Goal: Check status: Check status

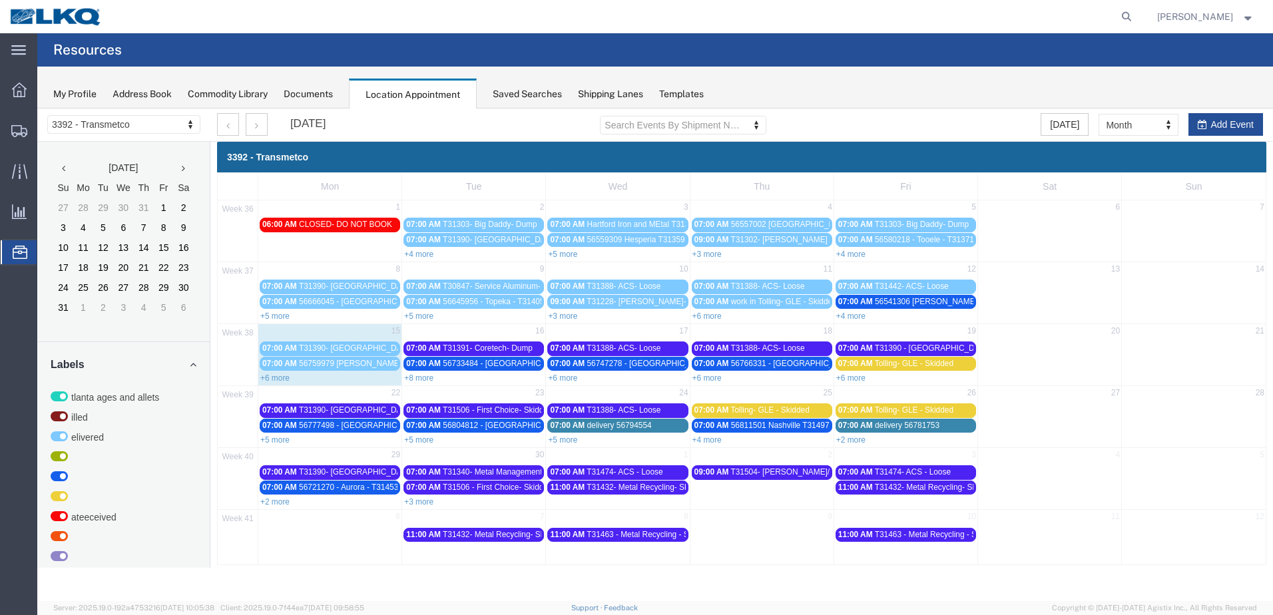
click at [424, 382] on link "+8 more" at bounding box center [418, 378] width 29 height 9
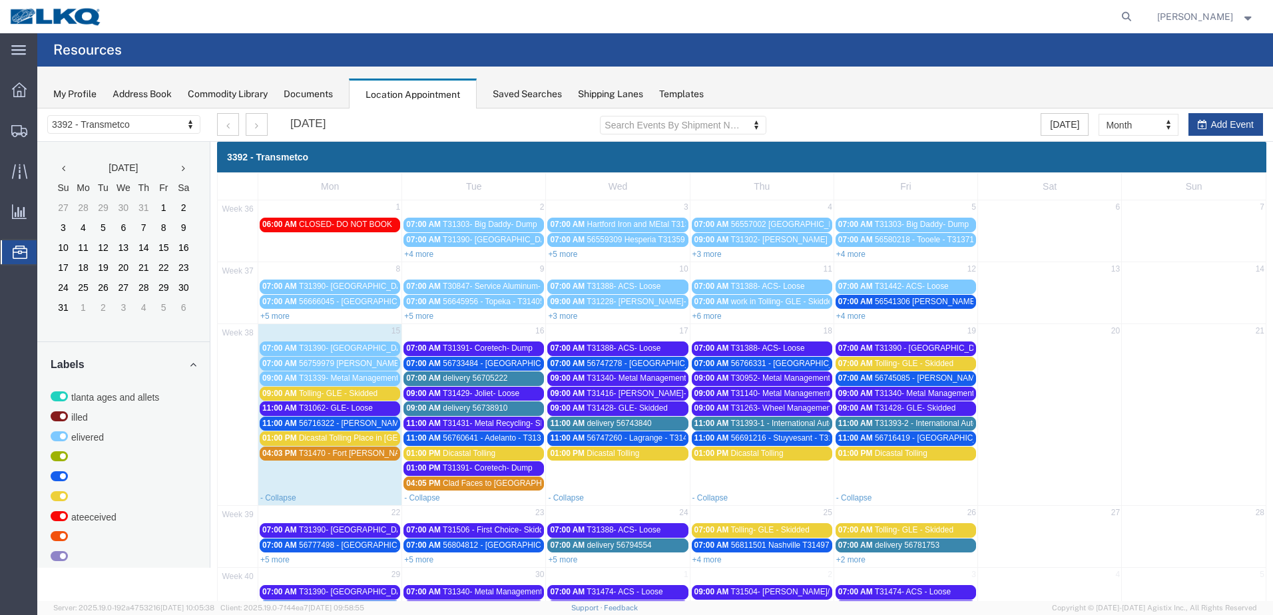
click at [504, 407] on span "delivery 56738910" at bounding box center [475, 407] width 65 height 9
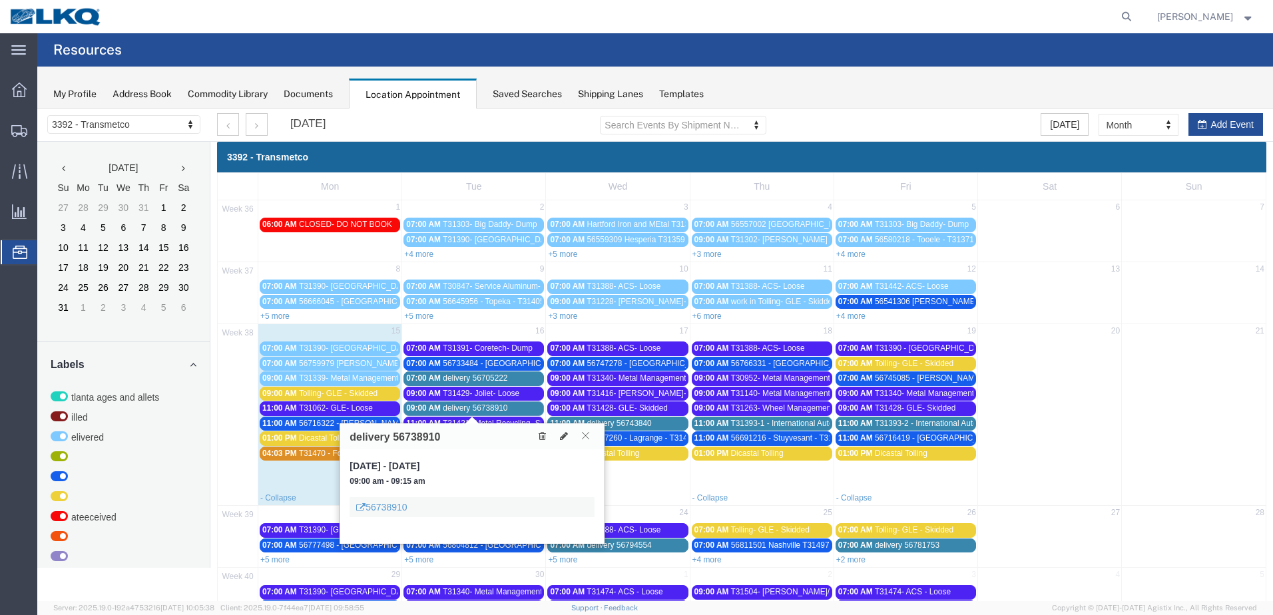
click at [588, 437] on icon at bounding box center [585, 435] width 7 height 8
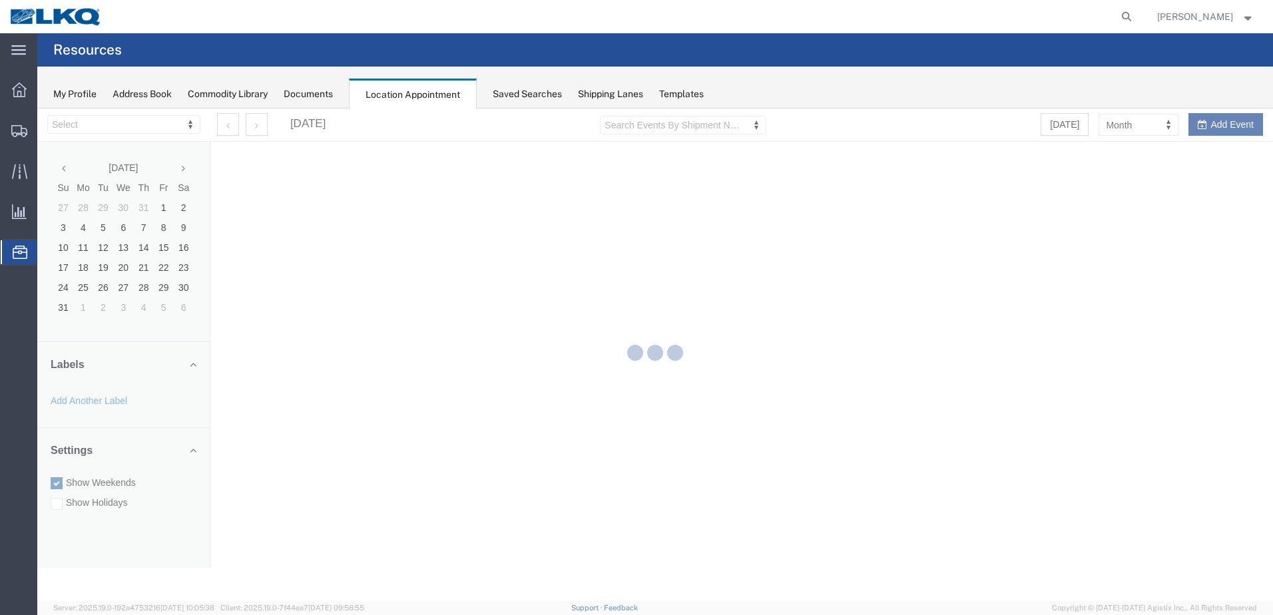
select select "28018"
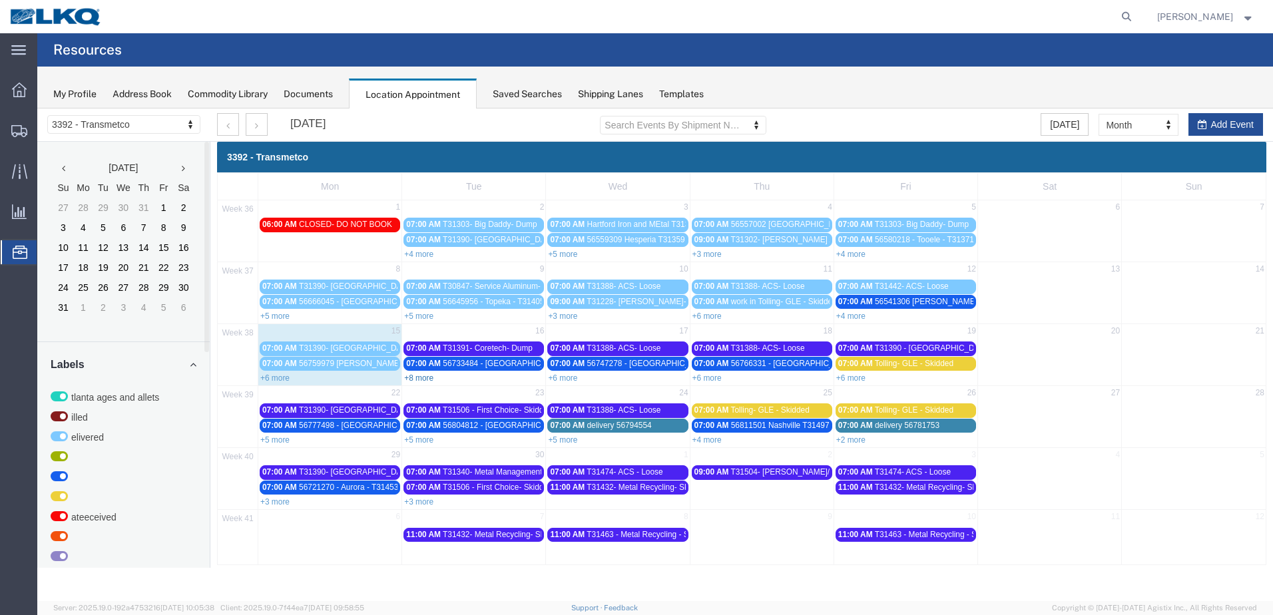
click at [419, 377] on link "+8 more" at bounding box center [418, 378] width 29 height 9
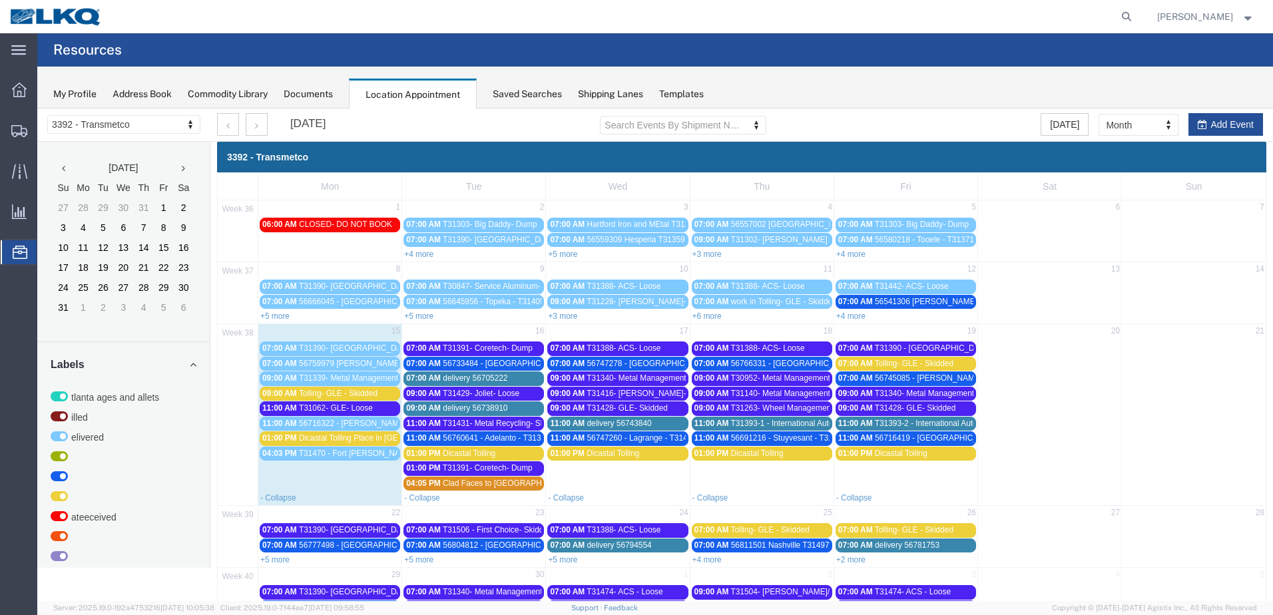
click at [774, 425] on span "T31393-1 - International Auto- Skidded" at bounding box center [798, 423] width 136 height 9
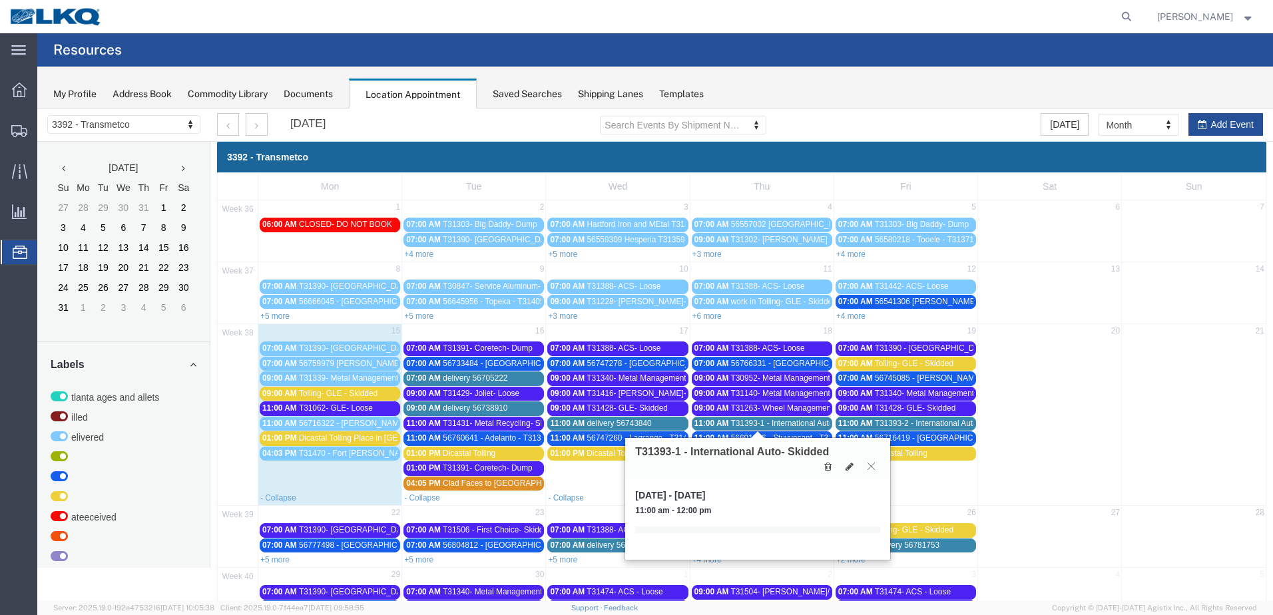
click at [871, 464] on icon at bounding box center [871, 466] width 7 height 8
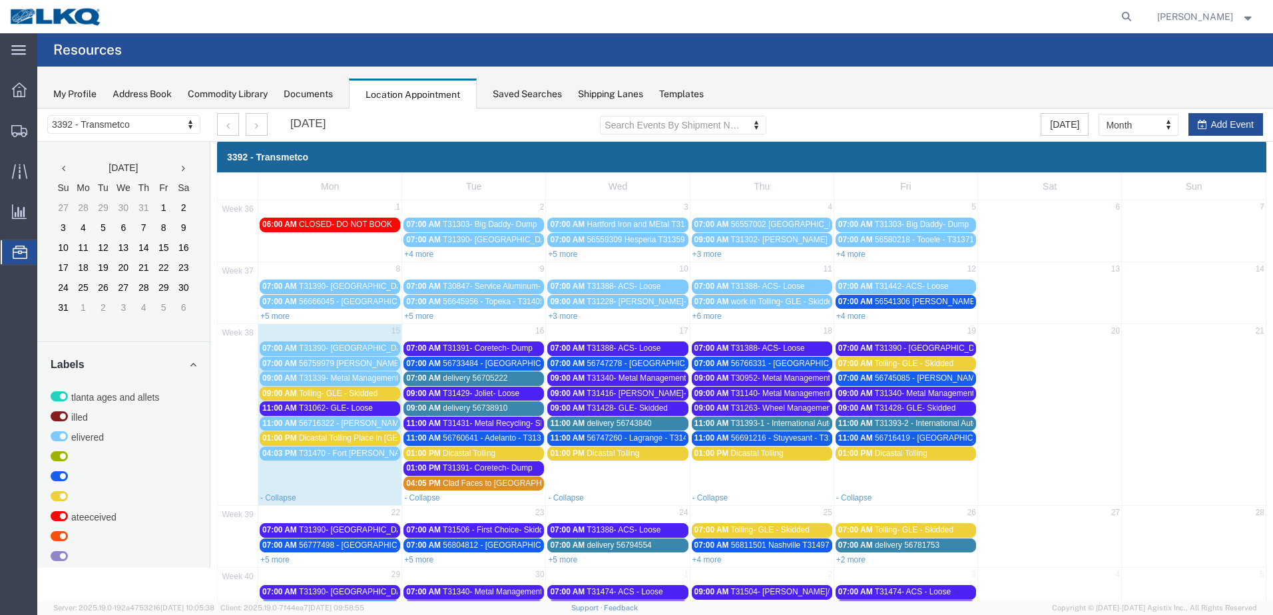
click at [884, 427] on span "T31393-2 - International Auto - Skidded" at bounding box center [944, 423] width 138 height 9
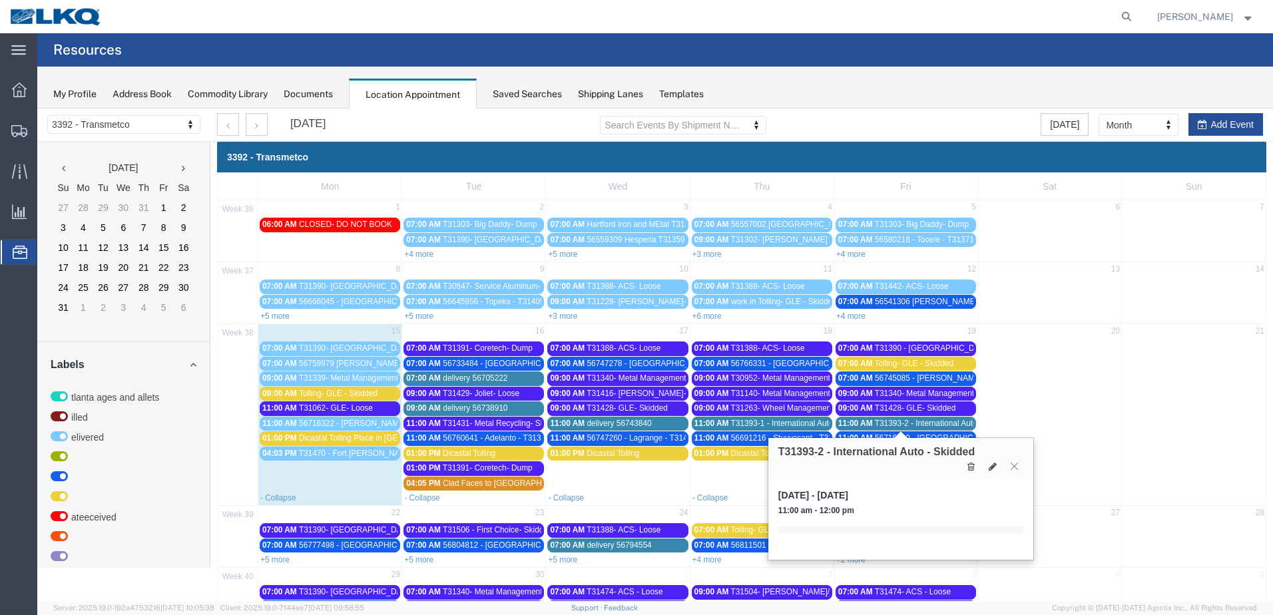
click at [1015, 470] on button at bounding box center [1014, 466] width 18 height 13
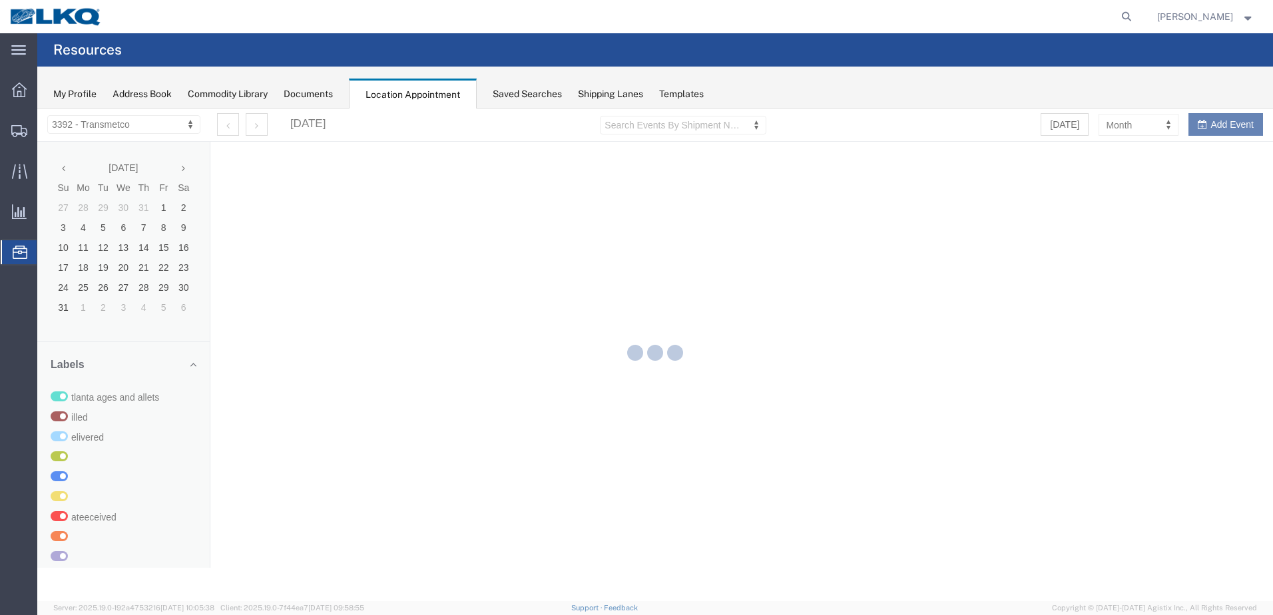
select select "28018"
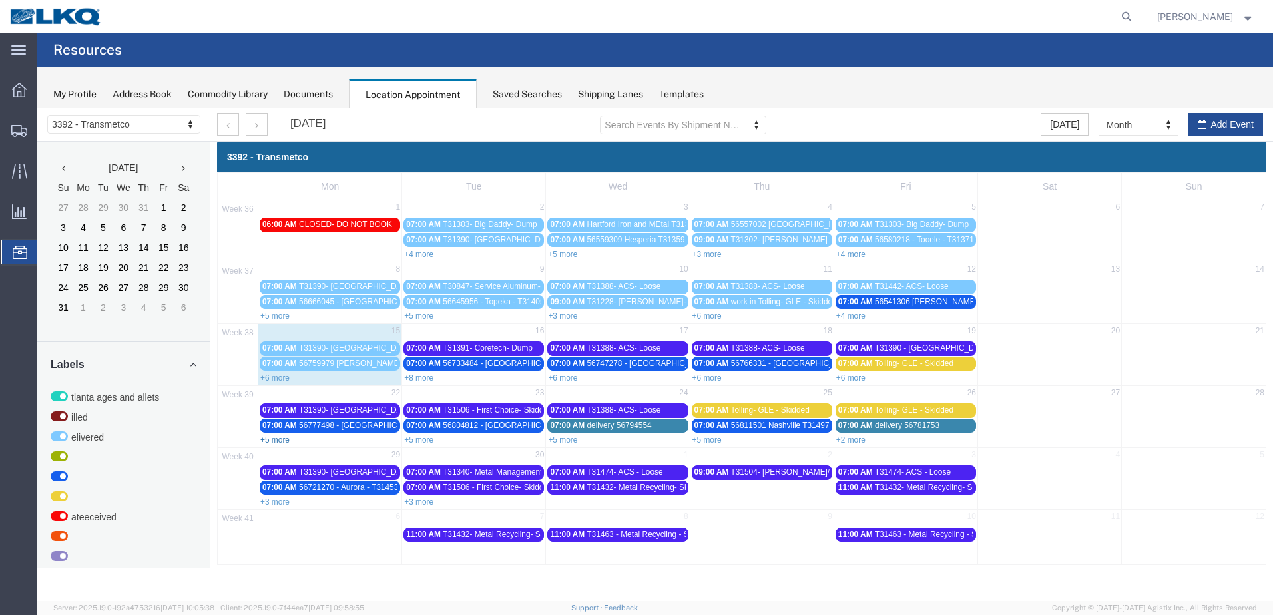
click at [274, 439] on link "+5 more" at bounding box center [274, 439] width 29 height 9
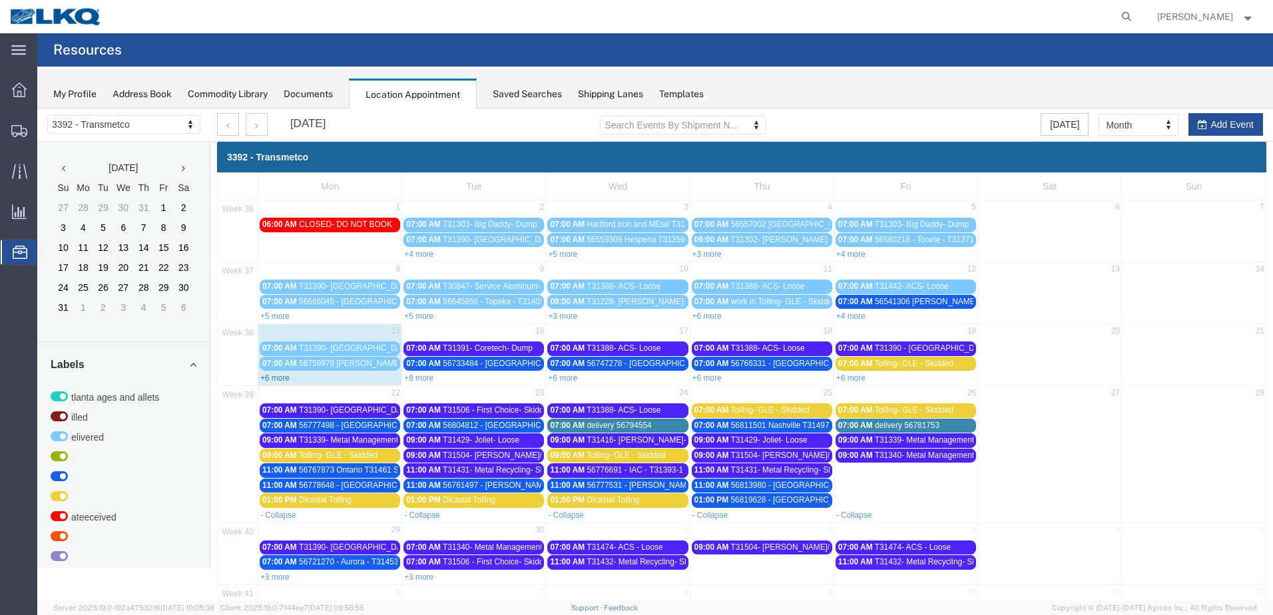
click at [284, 376] on link "+6 more" at bounding box center [274, 378] width 29 height 9
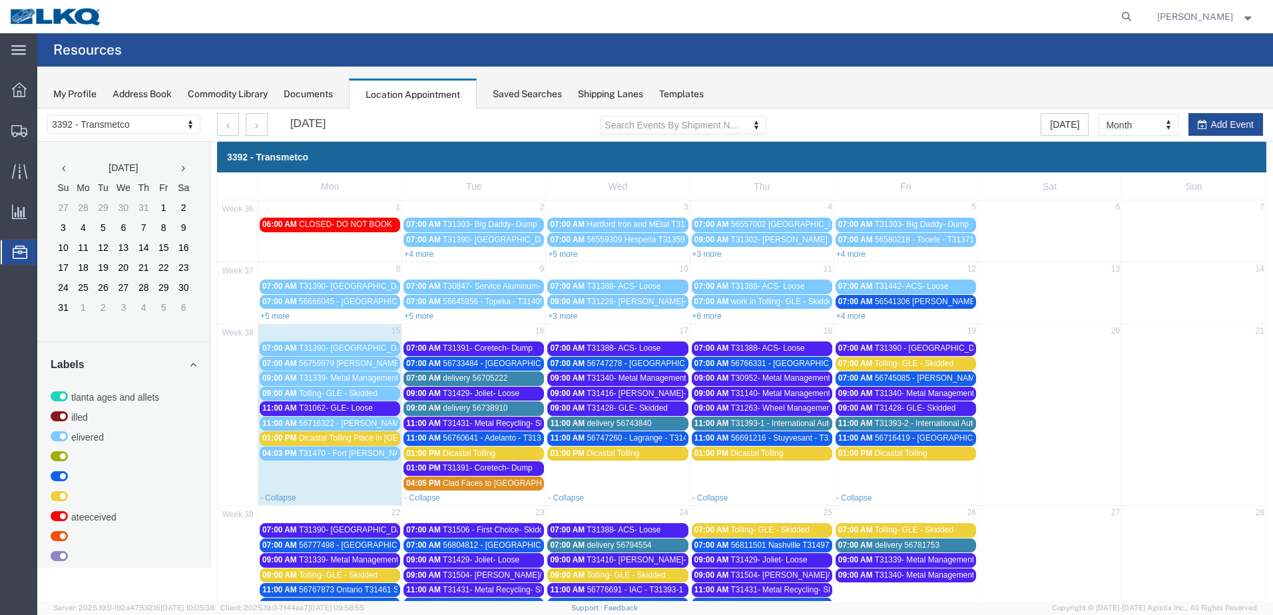
click at [461, 378] on span "delivery 56705222" at bounding box center [475, 378] width 65 height 9
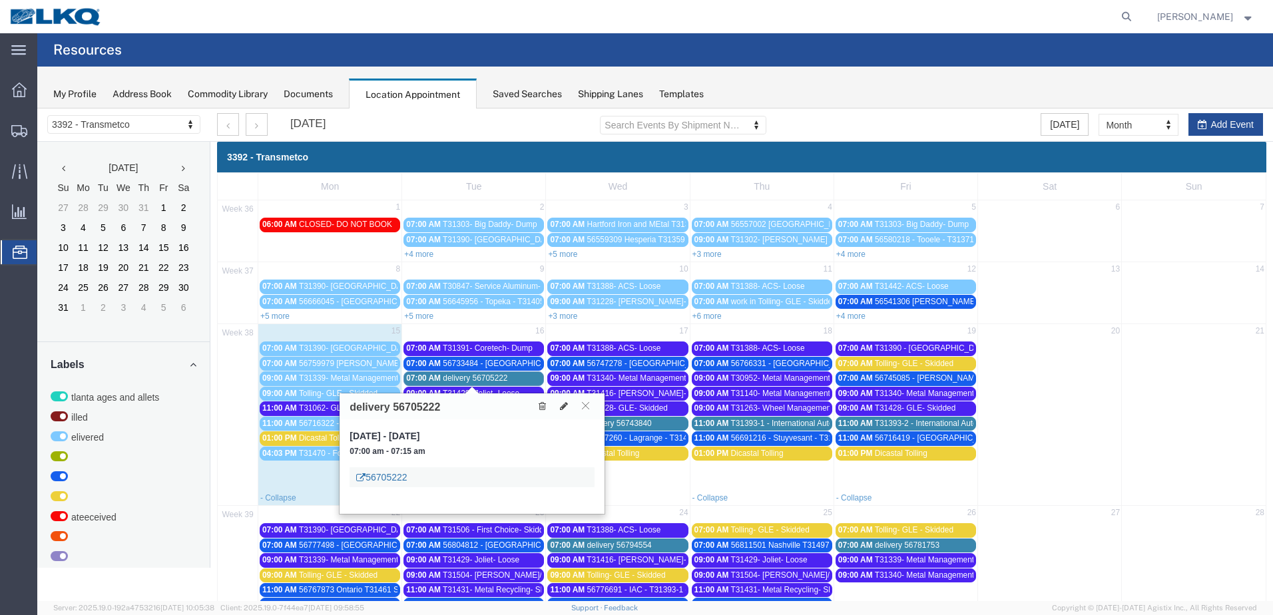
click at [389, 475] on link "56705222" at bounding box center [381, 477] width 51 height 13
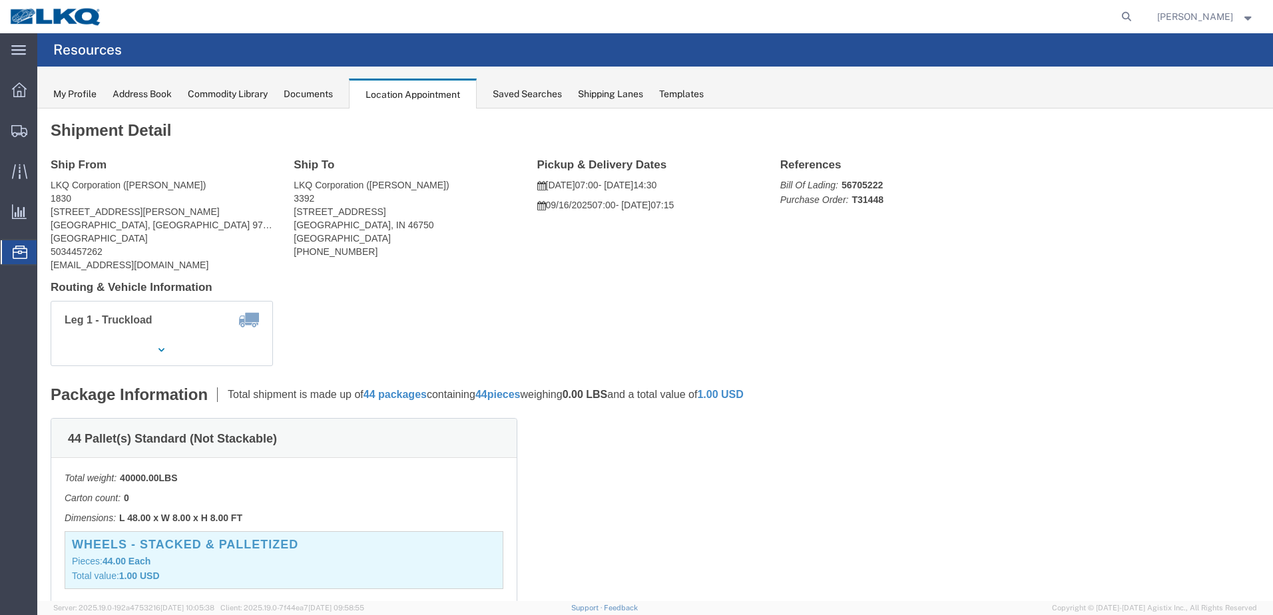
click at [626, 91] on div "Shipping Lanes" at bounding box center [610, 94] width 65 height 14
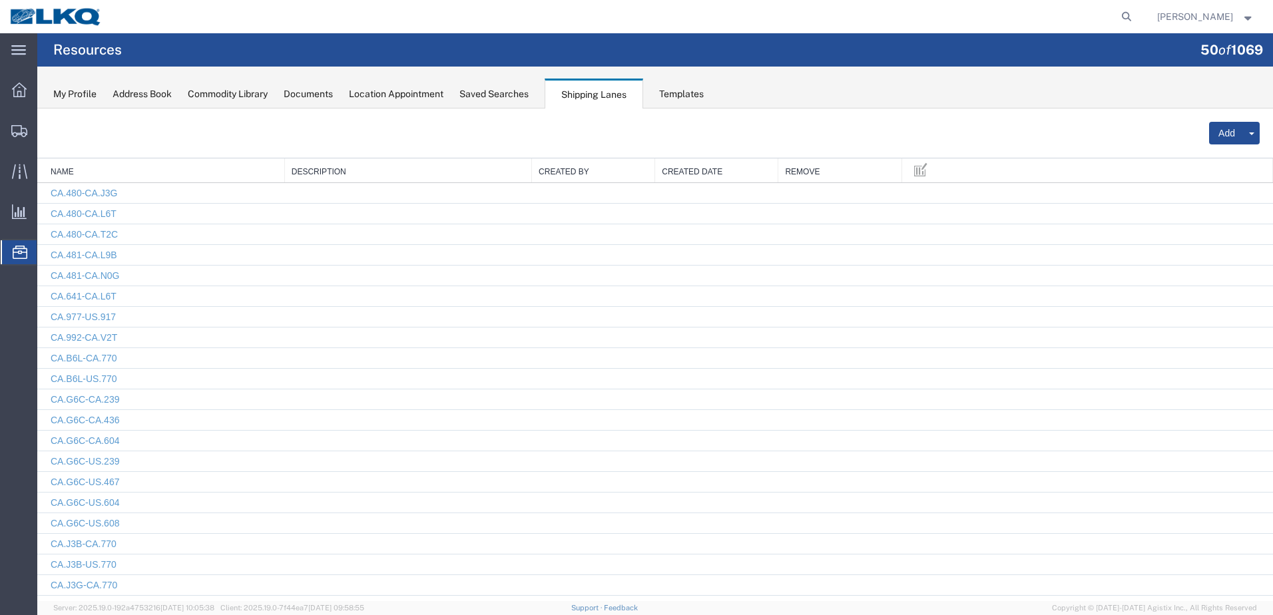
click at [495, 92] on div "Saved Searches" at bounding box center [493, 94] width 69 height 14
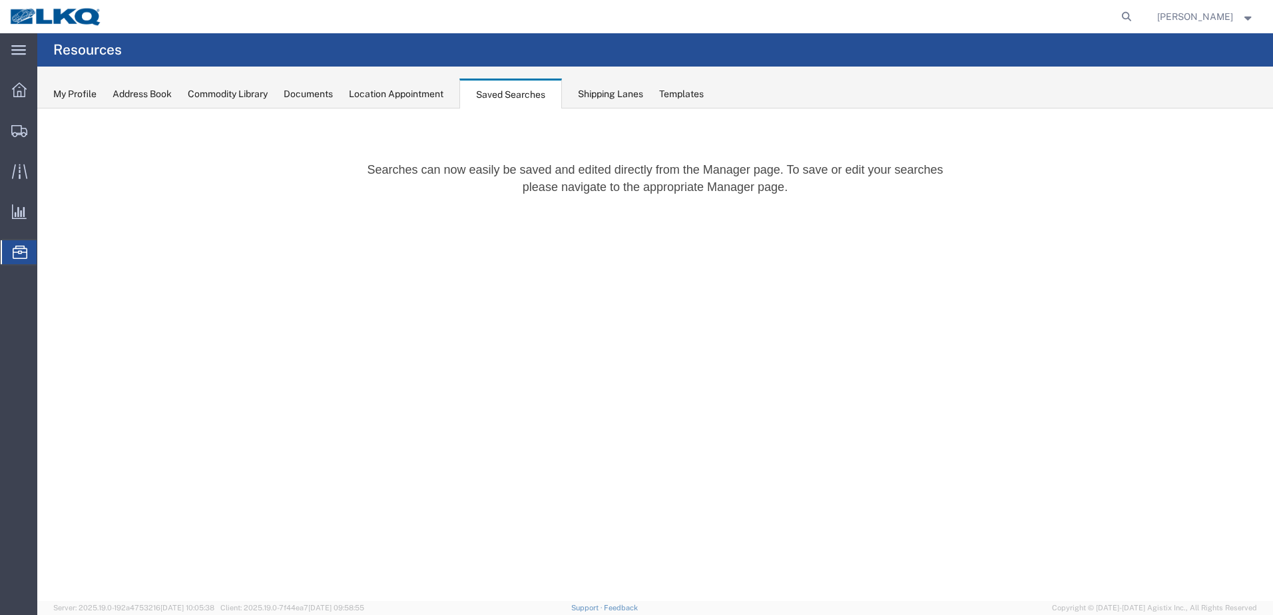
click at [313, 91] on div "Documents" at bounding box center [308, 94] width 49 height 14
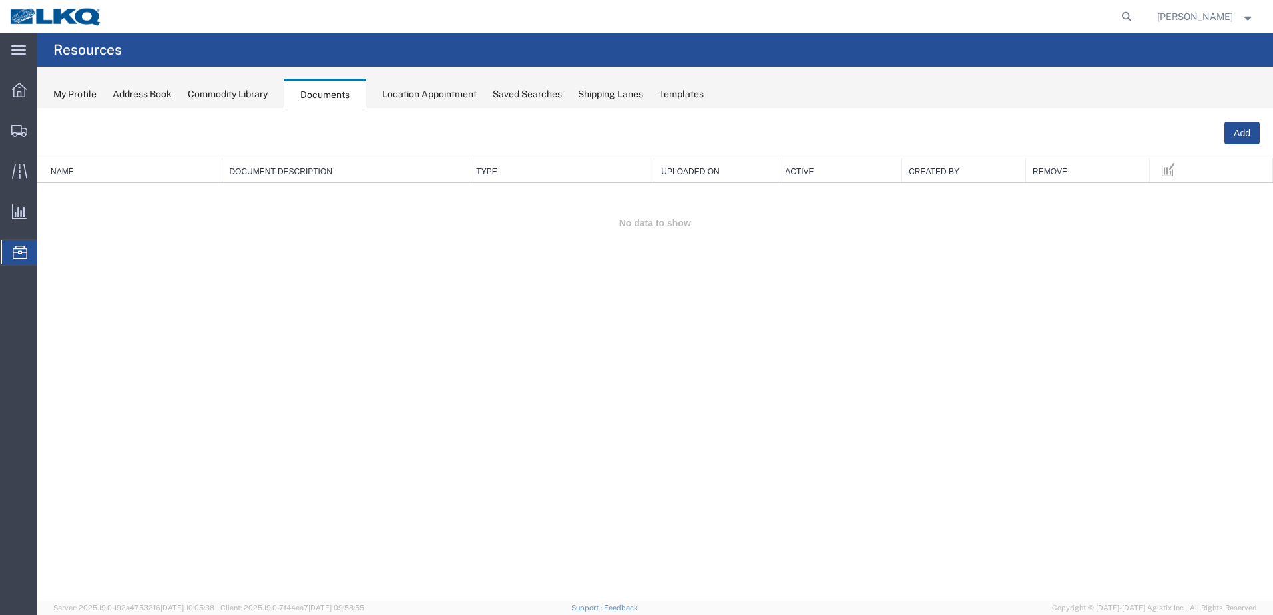
click at [426, 91] on div "Location Appointment" at bounding box center [429, 94] width 95 height 14
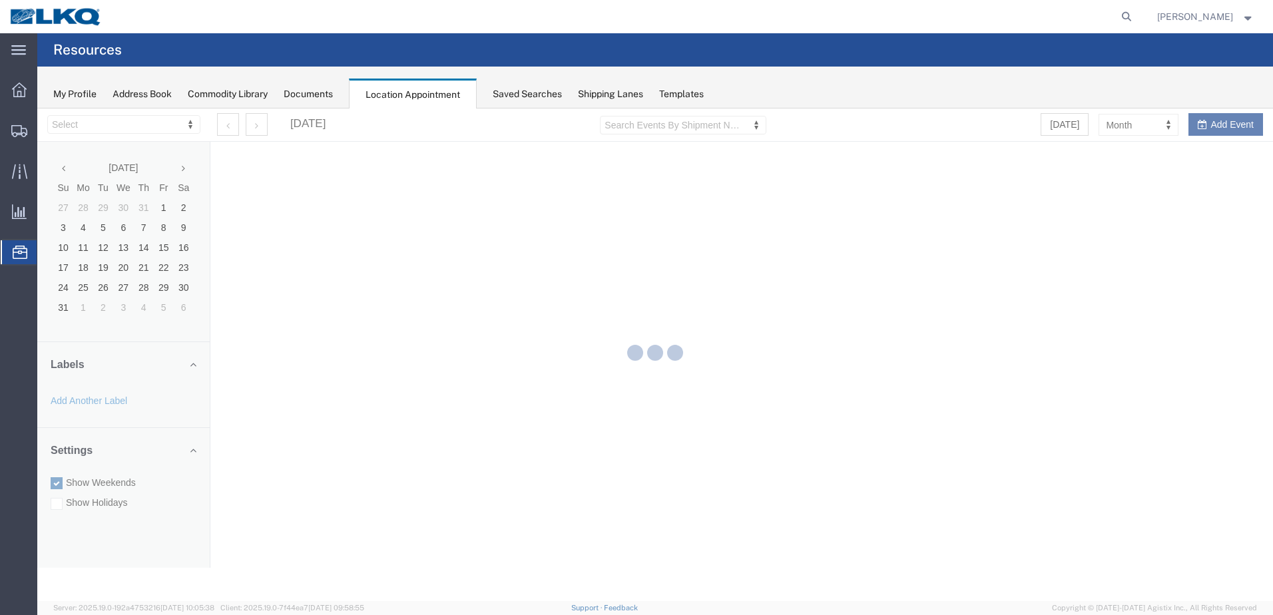
select select "28018"
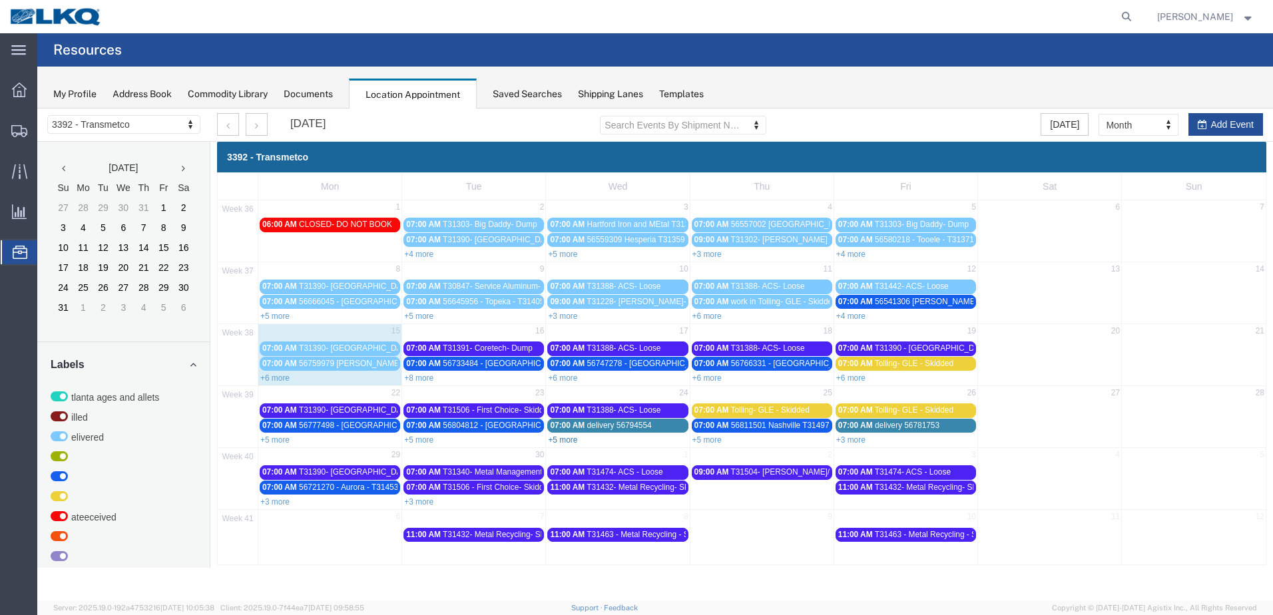
click at [570, 439] on link "+5 more" at bounding box center [562, 439] width 29 height 9
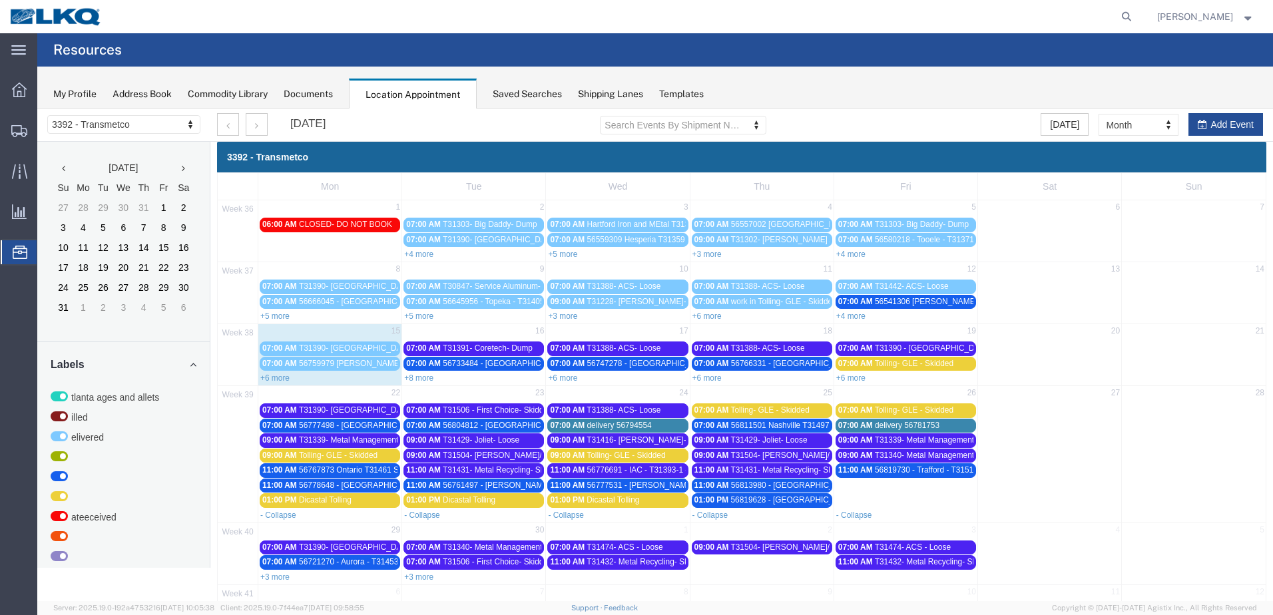
click at [419, 375] on link "+8 more" at bounding box center [418, 378] width 29 height 9
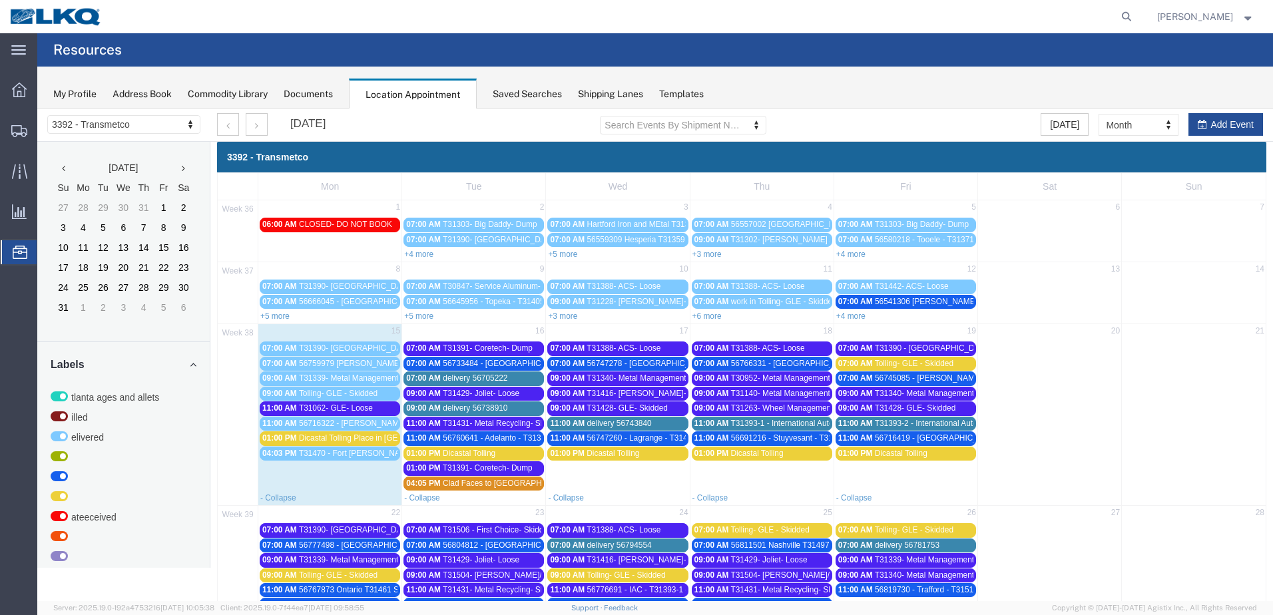
click at [488, 376] on span "delivery 56705222" at bounding box center [475, 378] width 65 height 9
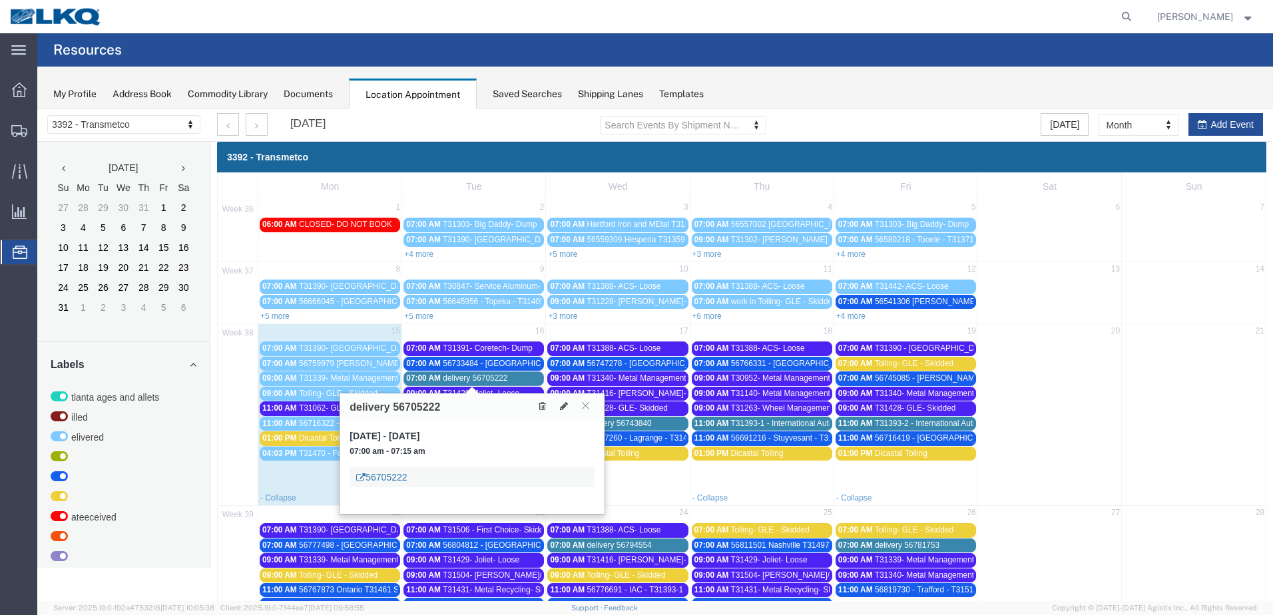
click at [377, 473] on link "56705222" at bounding box center [381, 477] width 51 height 13
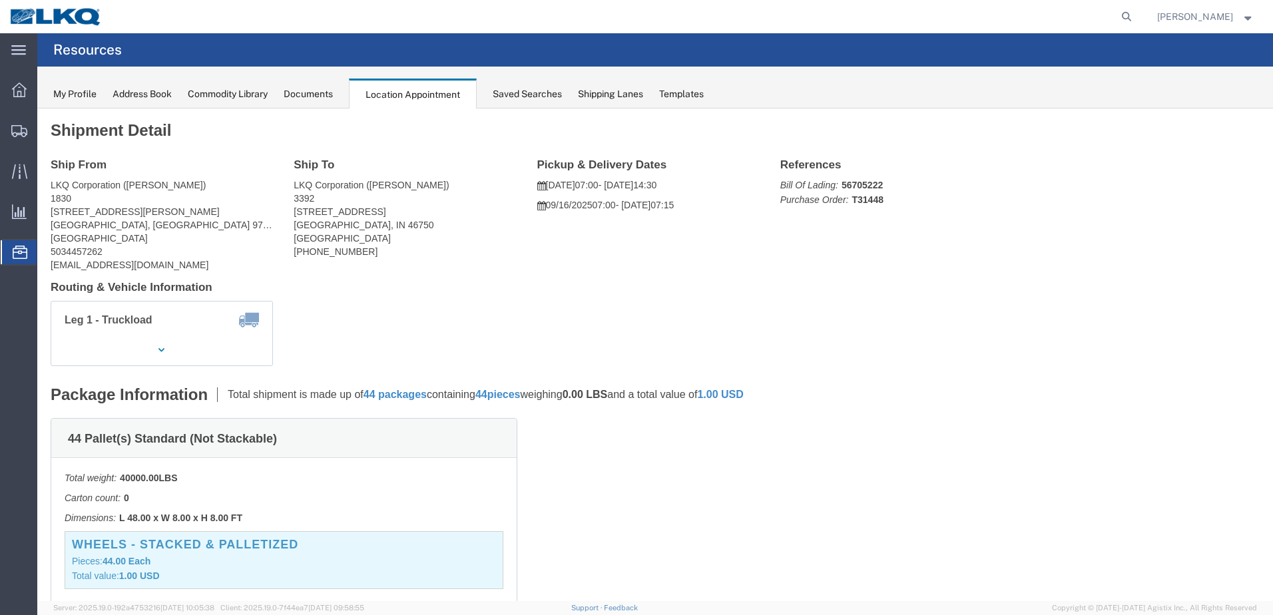
click p "Bill Of Lading: 56705222 Purchase Order: T31448"
copy b "56705222"
click at [1136, 15] on icon at bounding box center [1126, 16] width 19 height 19
click at [838, 23] on input "search" at bounding box center [914, 17] width 405 height 32
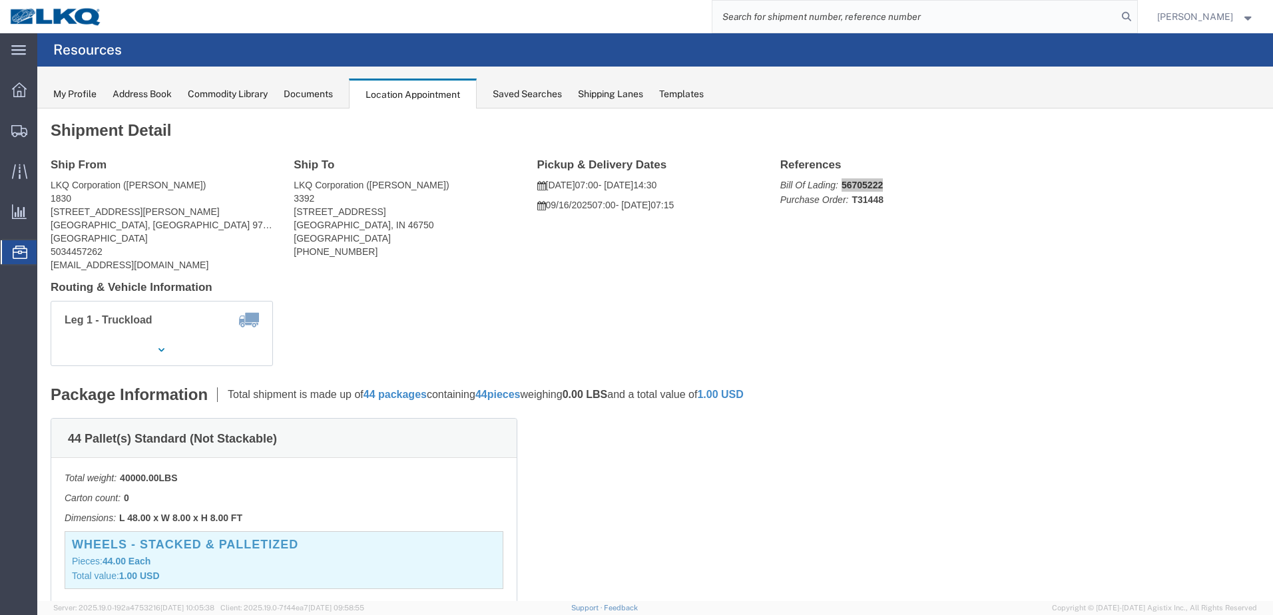
paste input "56705222"
type input "56705222"
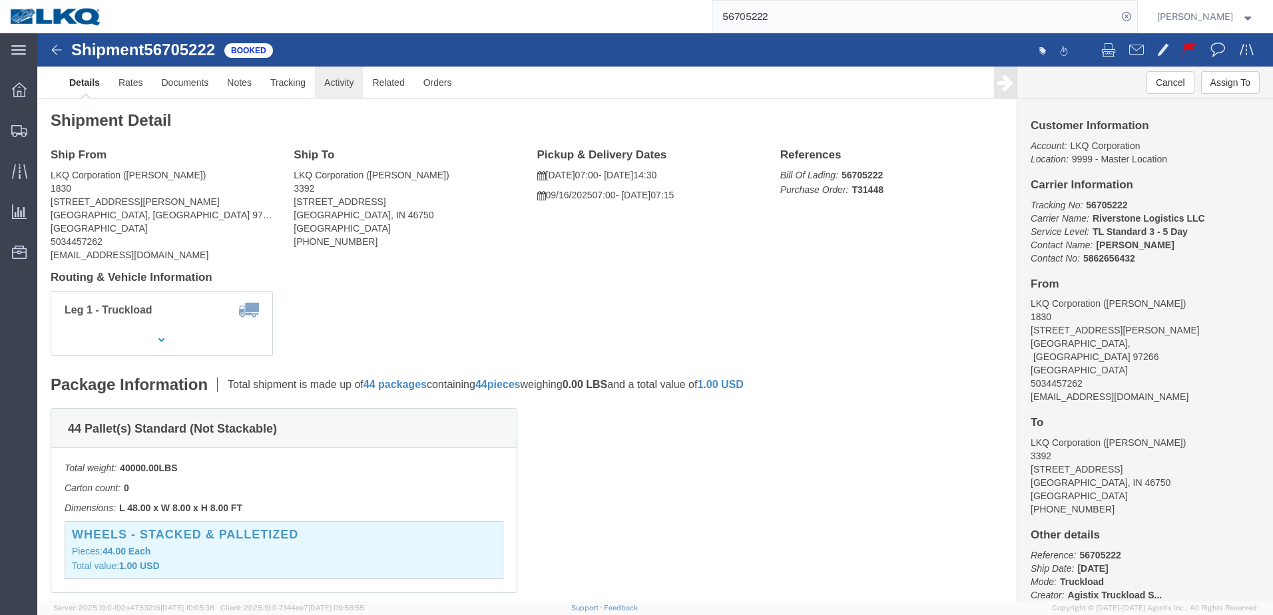
click link "Activity"
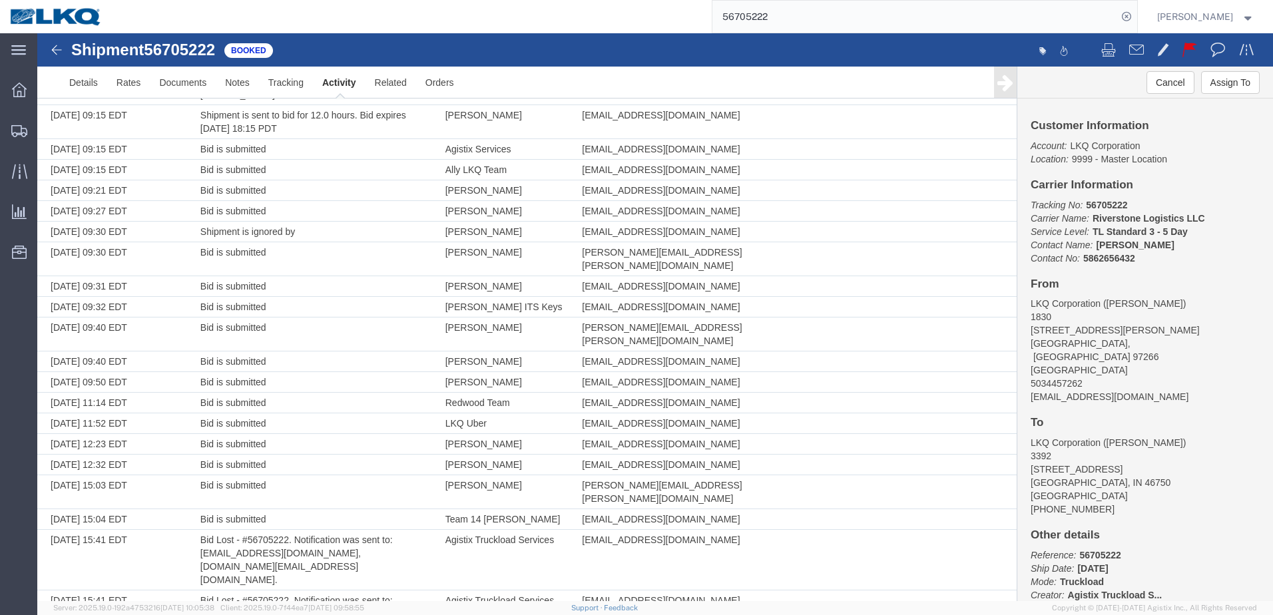
scroll to position [4500, 0]
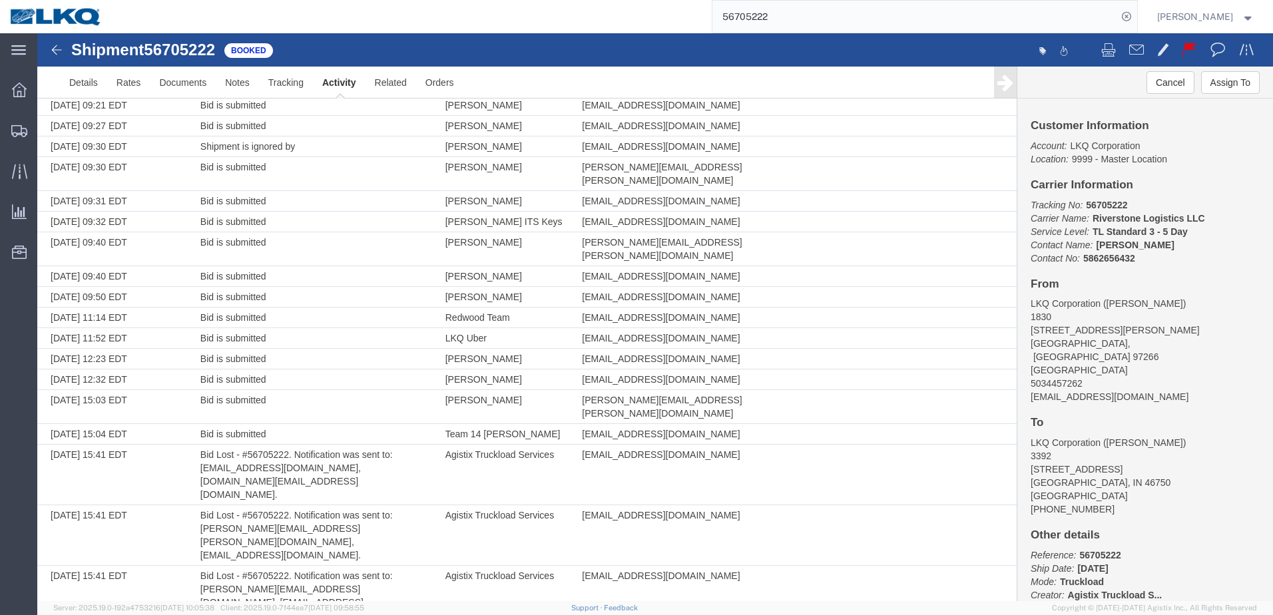
drag, startPoint x: 275, startPoint y: 550, endPoint x: 234, endPoint y: 550, distance: 40.6
drag, startPoint x: 234, startPoint y: 550, endPoint x: 247, endPoint y: 552, distance: 12.8
copy td "56705222"
click at [25, 260] on div at bounding box center [19, 252] width 37 height 27
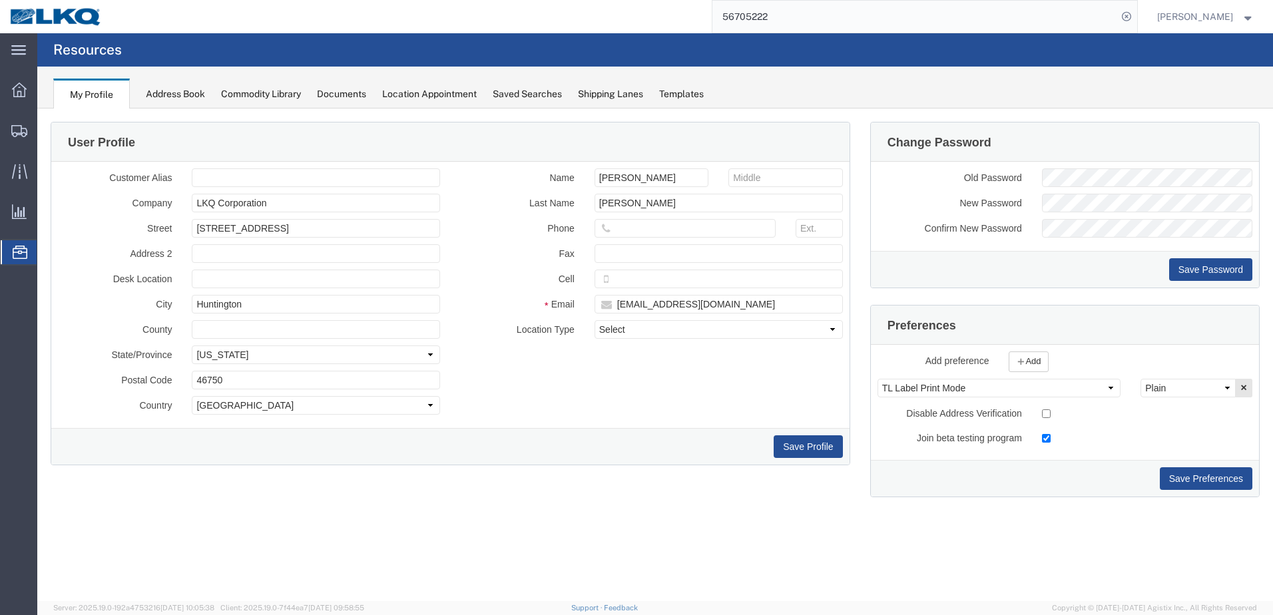
click at [427, 91] on div "Location Appointment" at bounding box center [429, 94] width 95 height 14
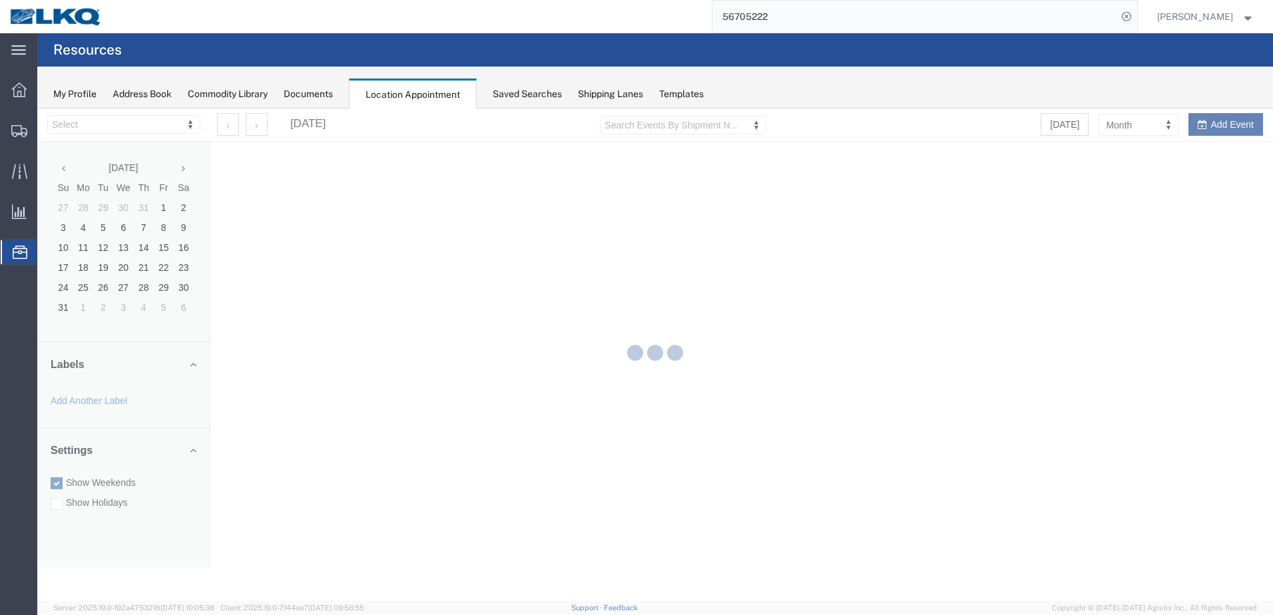
select select "28018"
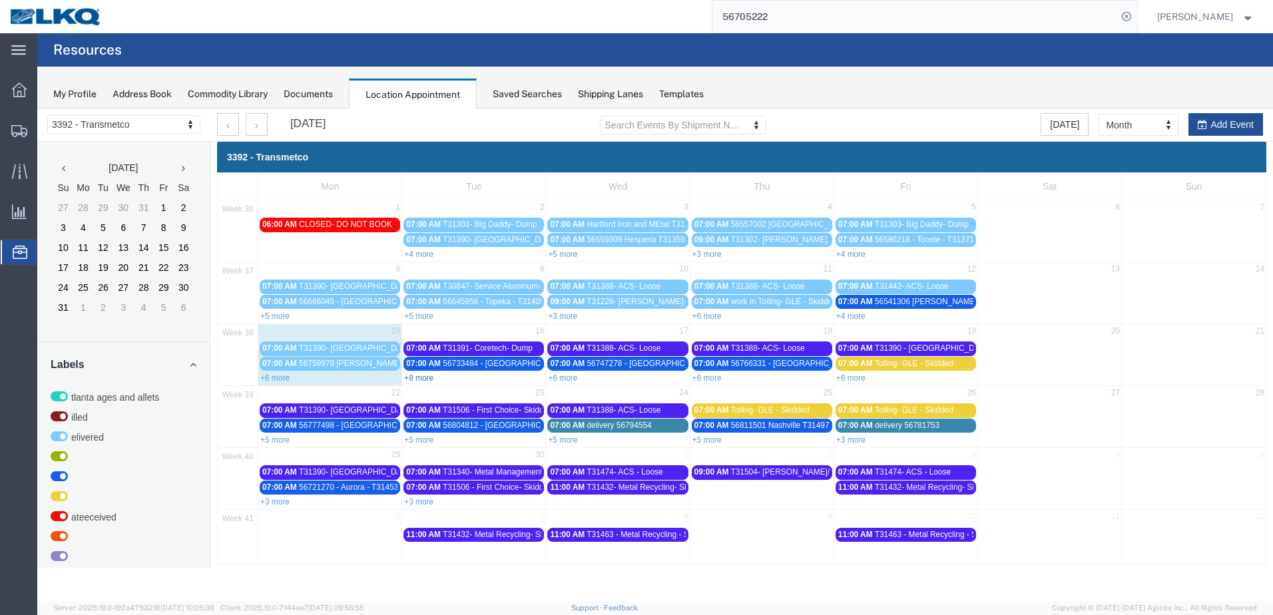
click at [426, 378] on link "+8 more" at bounding box center [418, 378] width 29 height 9
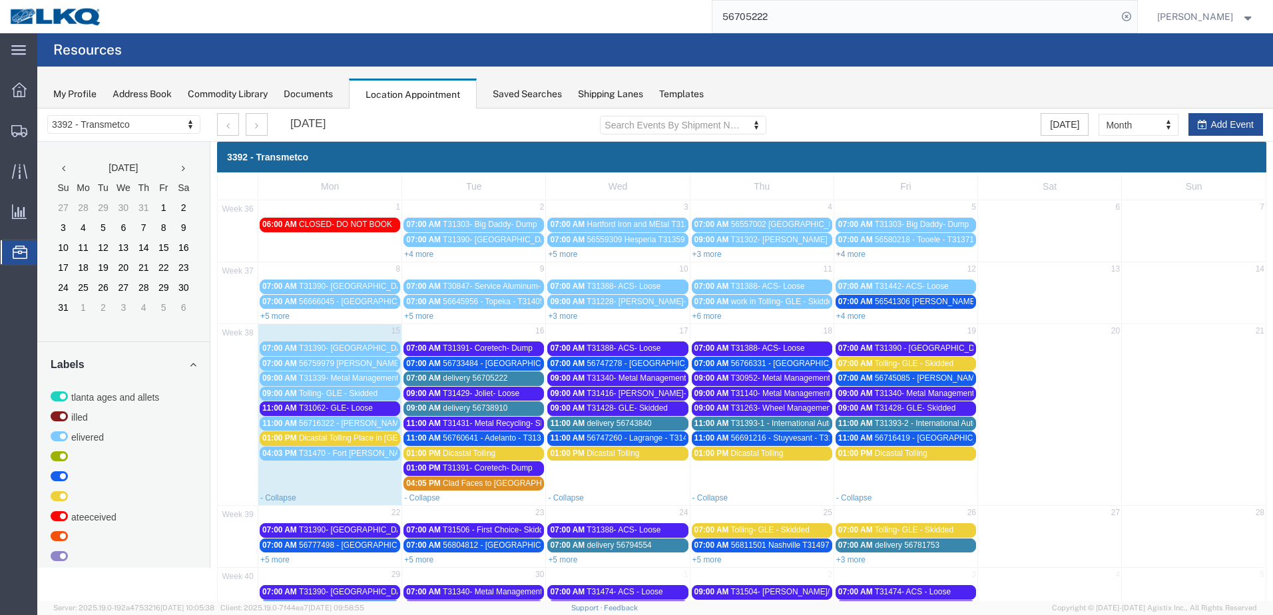
click at [494, 378] on span "delivery 56705222" at bounding box center [475, 378] width 65 height 9
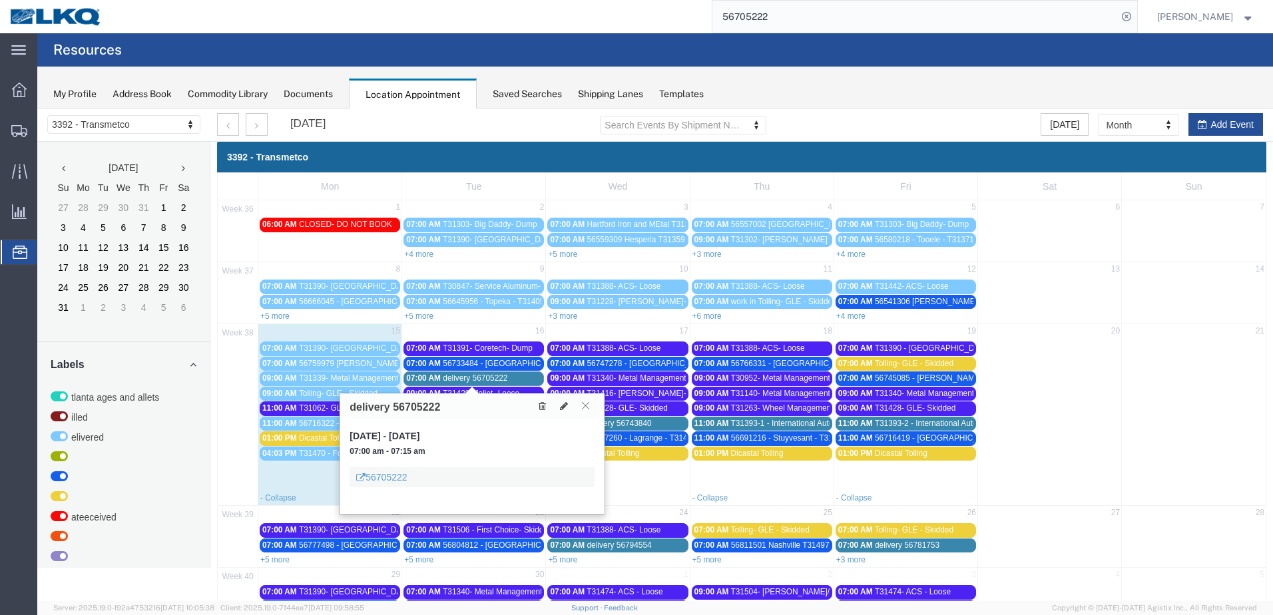
click at [585, 405] on icon at bounding box center [585, 405] width 7 height 8
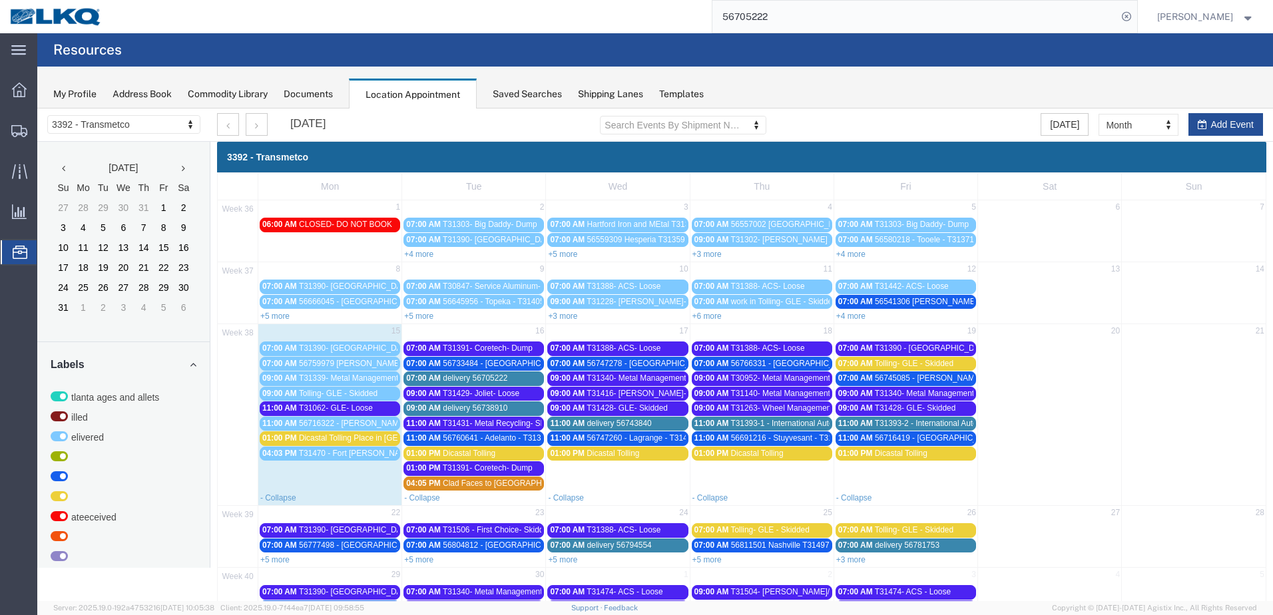
click at [488, 409] on span "delivery 56738910" at bounding box center [475, 407] width 65 height 9
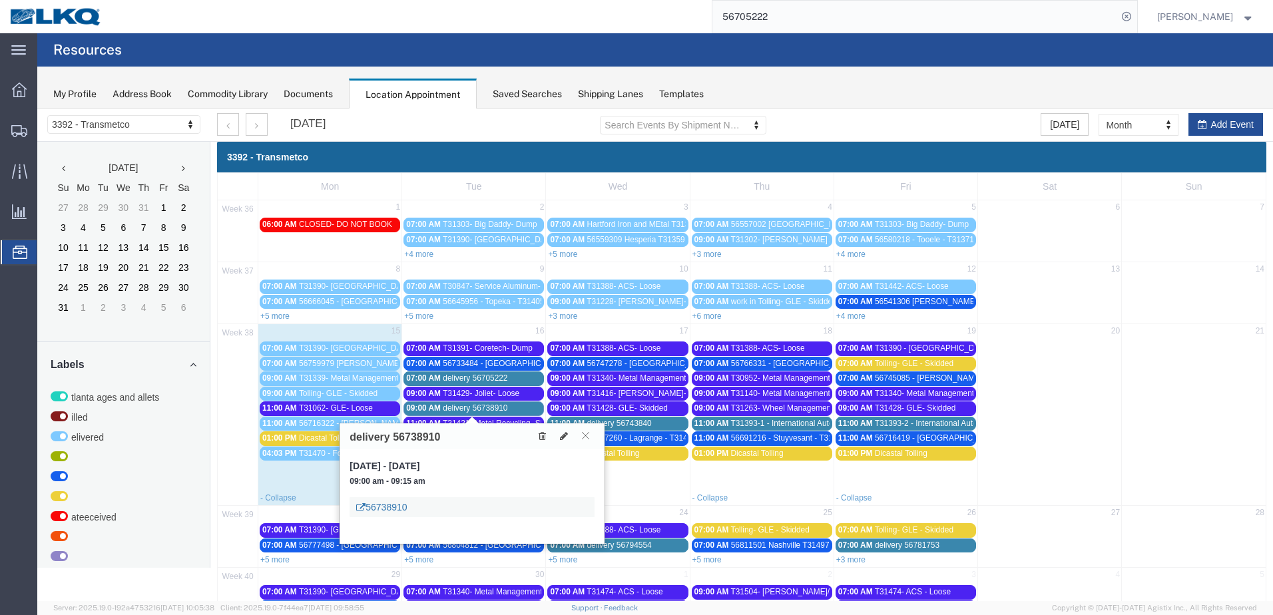
click at [403, 507] on link "56738910" at bounding box center [381, 507] width 51 height 13
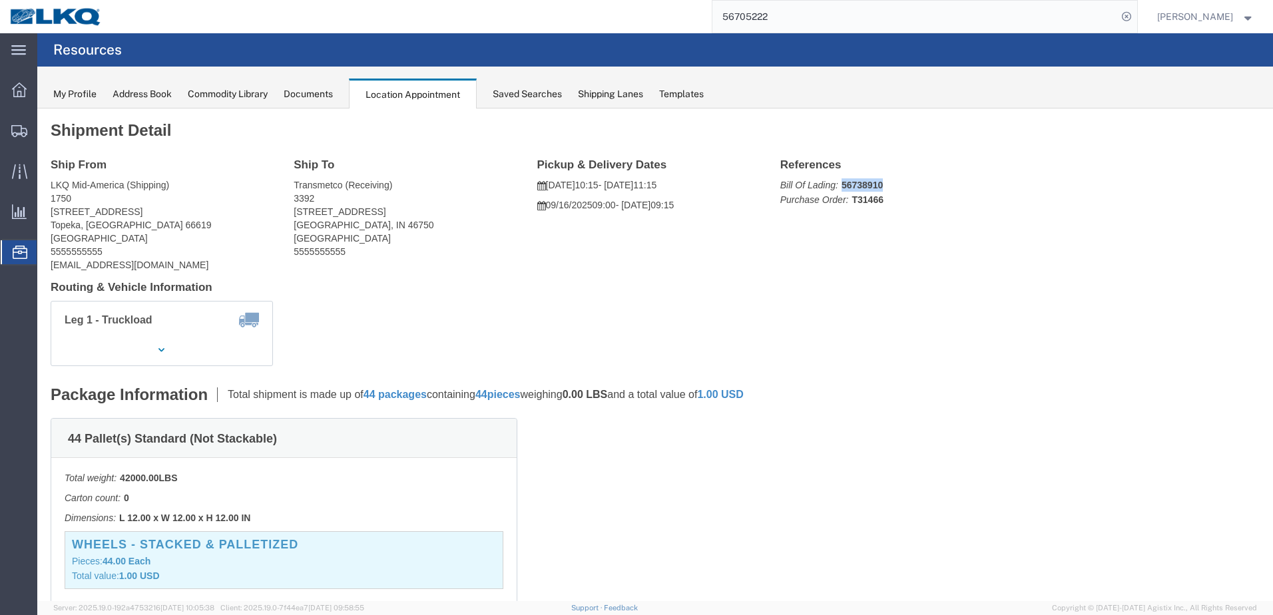
drag, startPoint x: 852, startPoint y: 77, endPoint x: 841, endPoint y: 76, distance: 10.7
click p "Bill Of Lading: 56738910 Purchase Order: T31466"
copy b "56738910"
click at [14, 254] on icon at bounding box center [20, 252] width 15 height 13
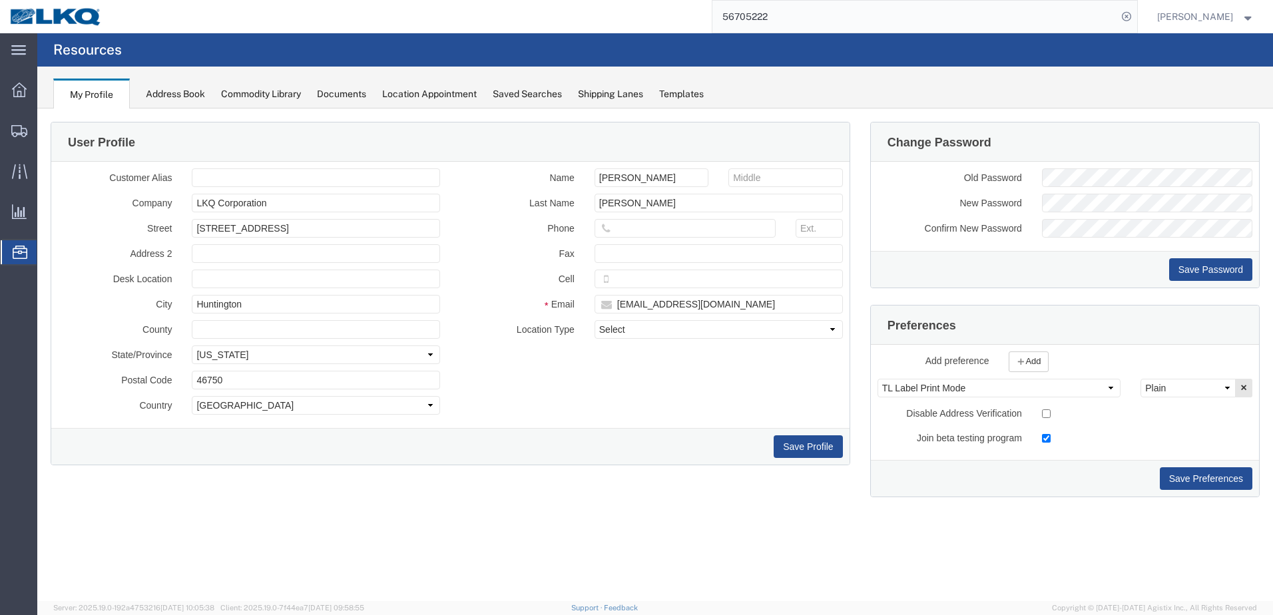
click at [439, 98] on div "Location Appointment" at bounding box center [429, 94] width 95 height 14
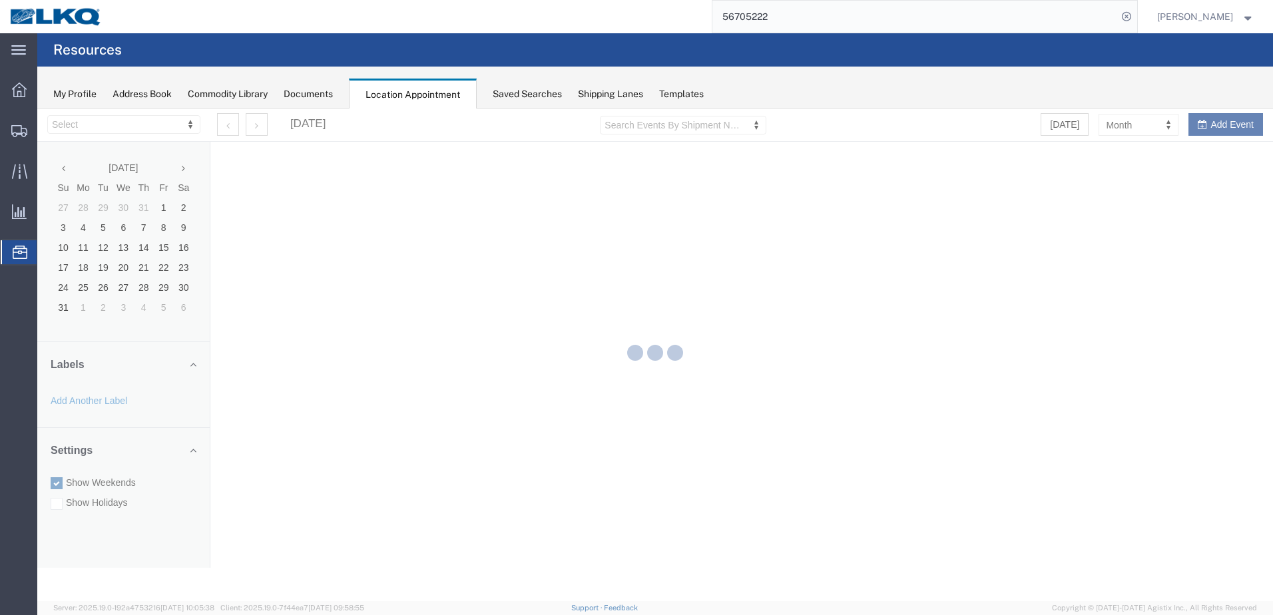
select select "28018"
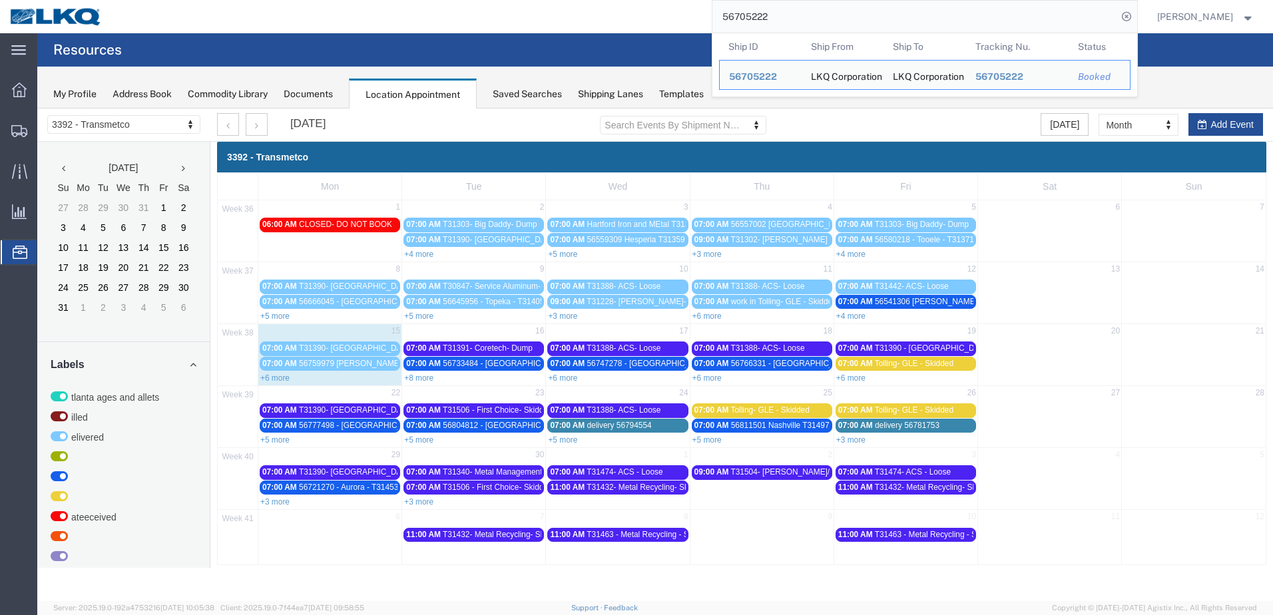
click at [925, 25] on input "56705222" at bounding box center [914, 17] width 405 height 32
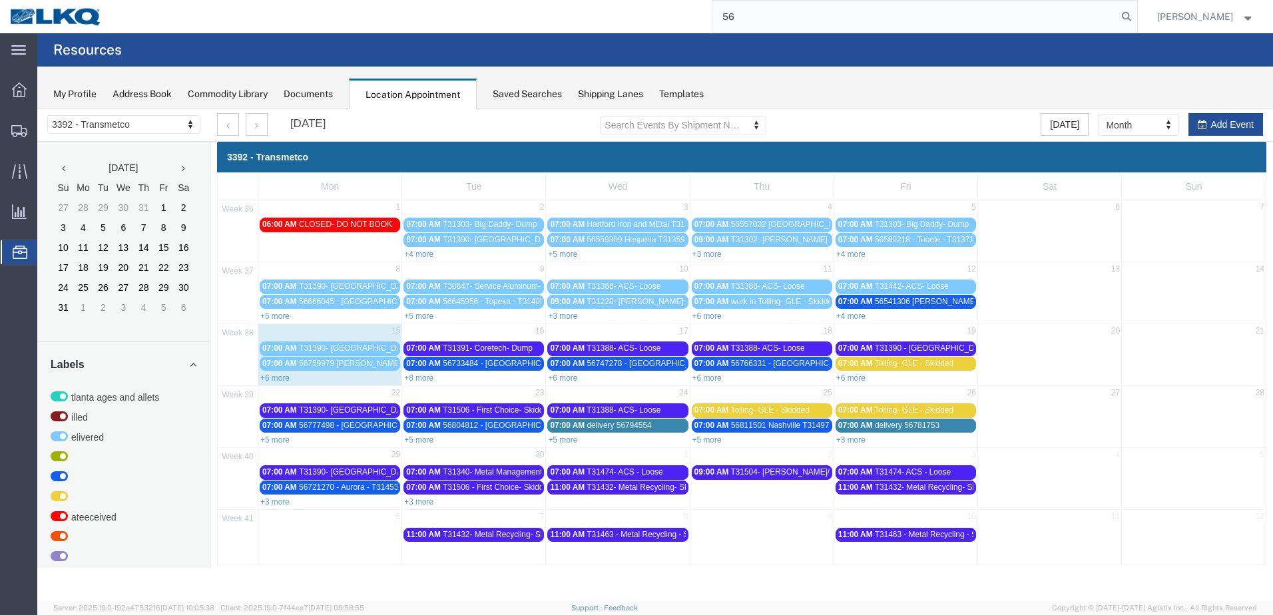
type input "5"
click at [919, 25] on input "search" at bounding box center [914, 17] width 405 height 32
drag, startPoint x: 415, startPoint y: 376, endPoint x: 422, endPoint y: 377, distance: 7.4
click at [415, 376] on link "+8 more" at bounding box center [418, 378] width 29 height 9
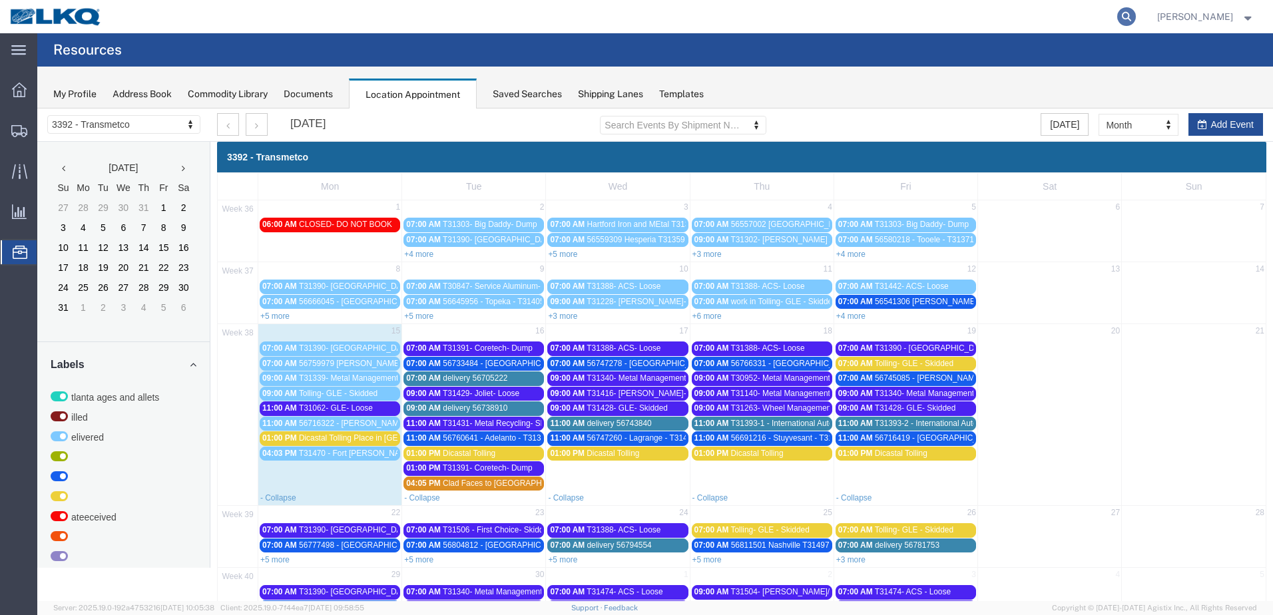
click at [1136, 10] on icon at bounding box center [1126, 16] width 19 height 19
click at [915, 13] on input "search" at bounding box center [914, 17] width 405 height 32
paste input "56705222"
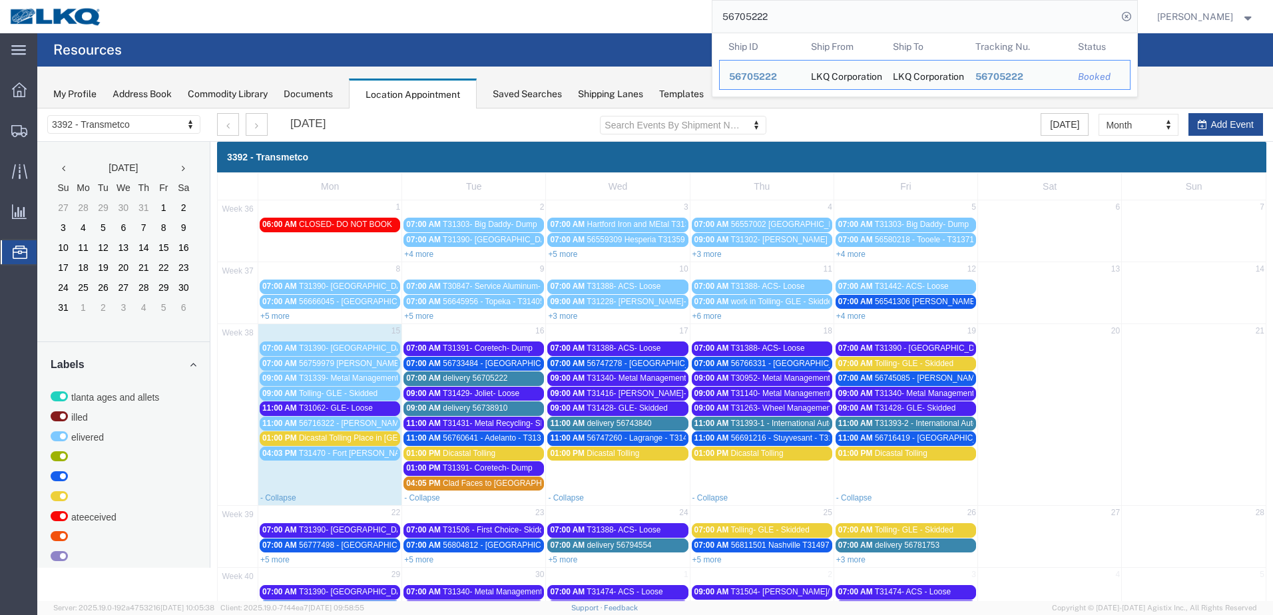
type input "56705222"
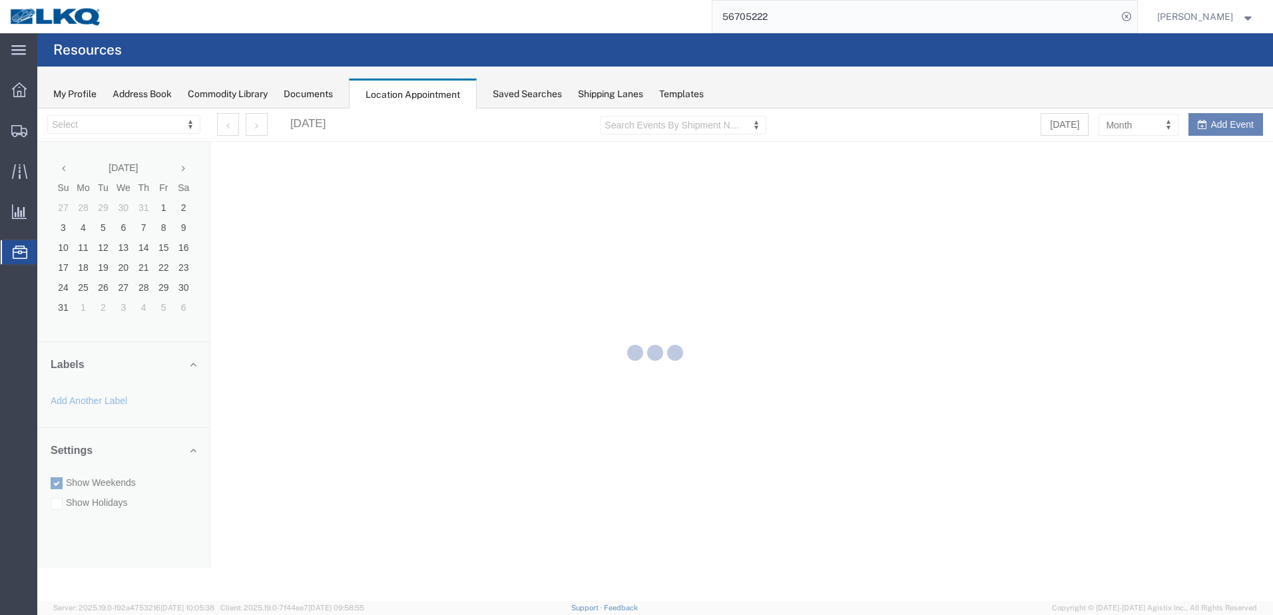
select select "28018"
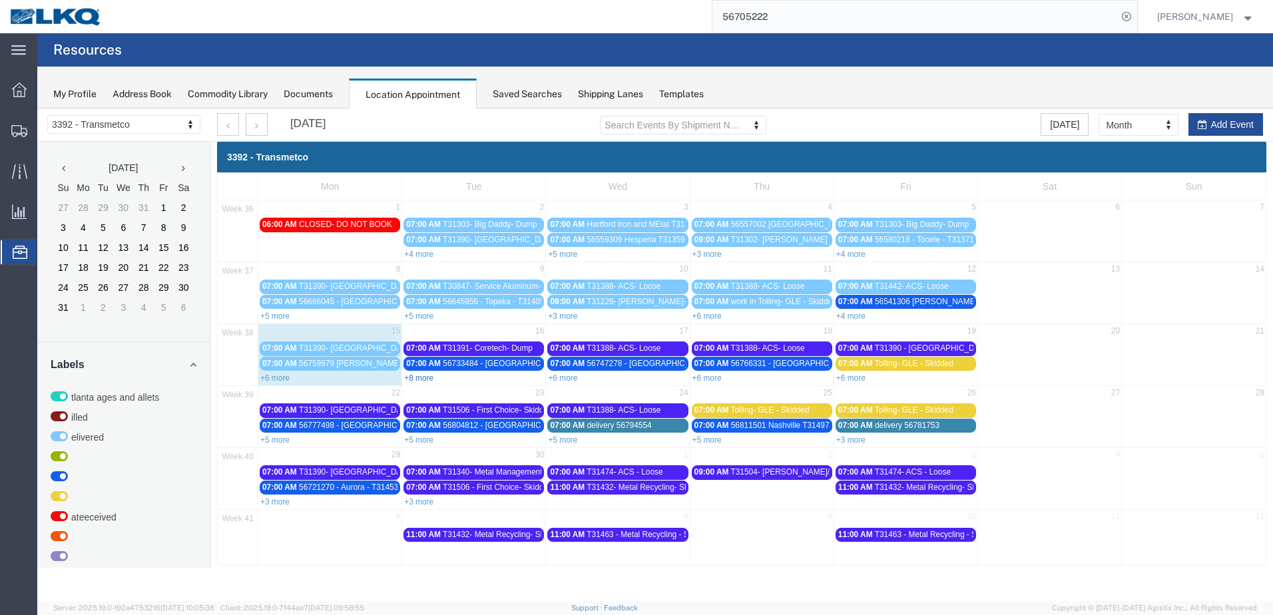
click at [420, 379] on link "+8 more" at bounding box center [418, 378] width 29 height 9
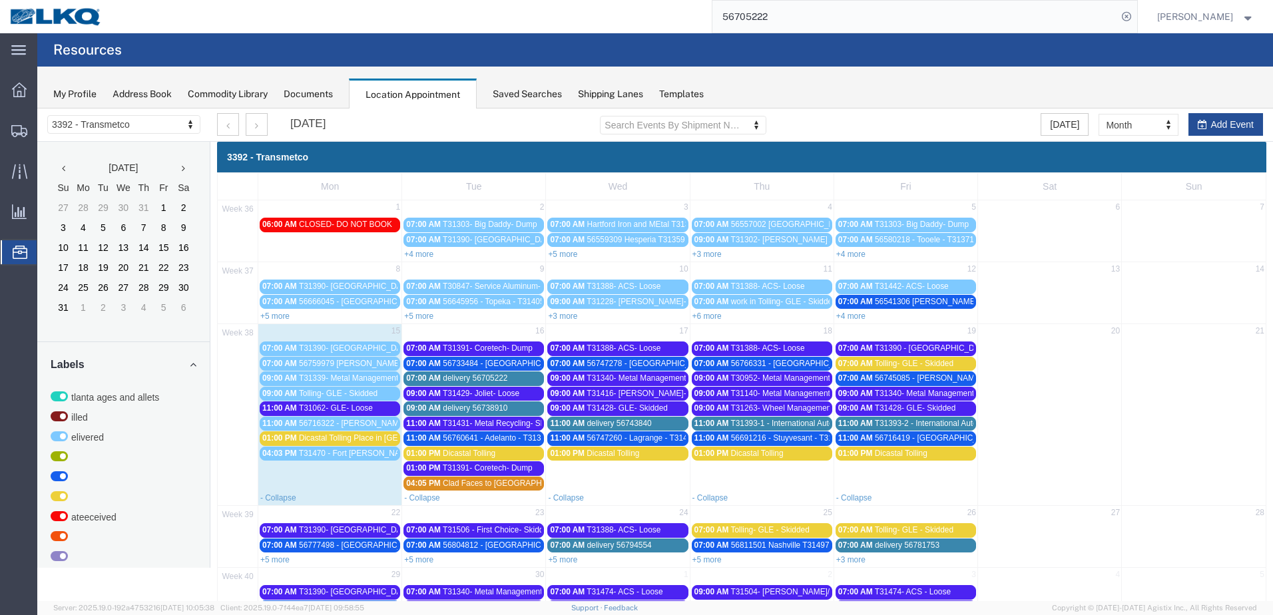
click at [480, 409] on span "delivery 56738910" at bounding box center [475, 407] width 65 height 9
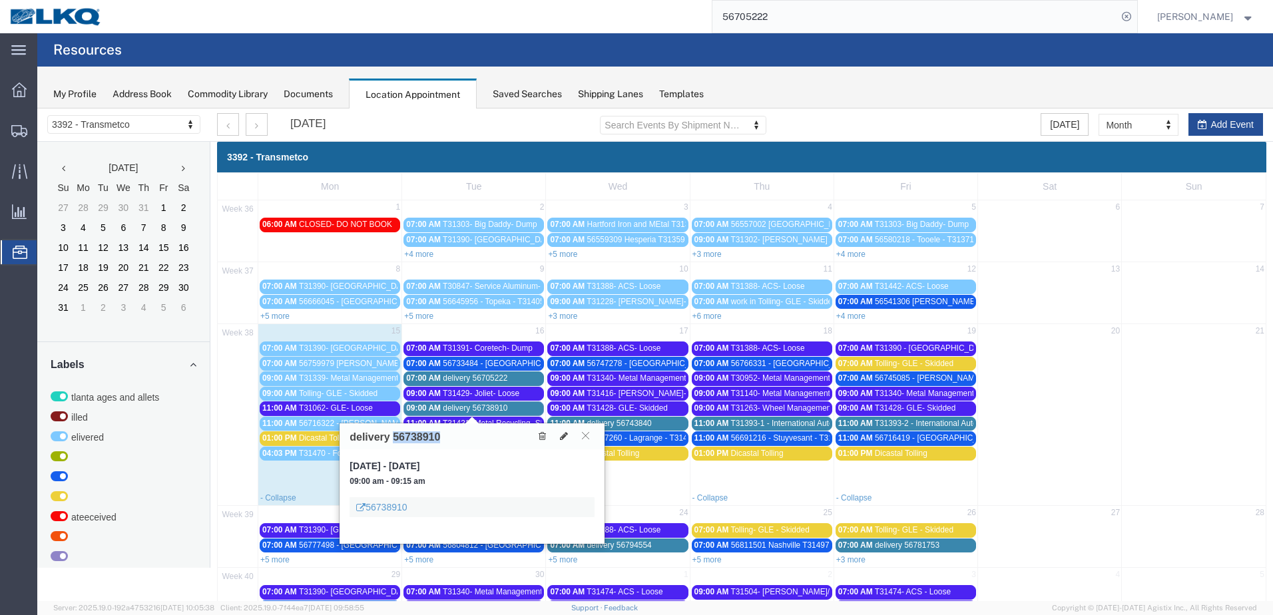
drag, startPoint x: 443, startPoint y: 435, endPoint x: 392, endPoint y: 441, distance: 51.0
click at [392, 441] on div "delivery 56738910" at bounding box center [472, 436] width 265 height 26
copy h3 "56738910"
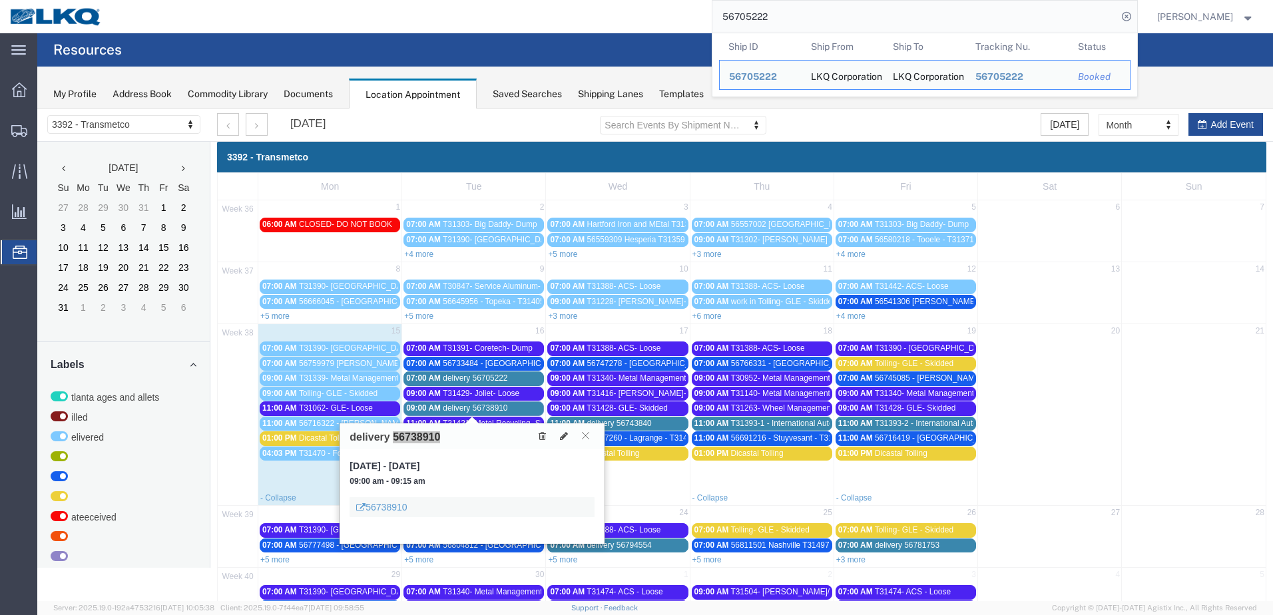
click at [1017, 23] on input "56705222" at bounding box center [914, 17] width 405 height 32
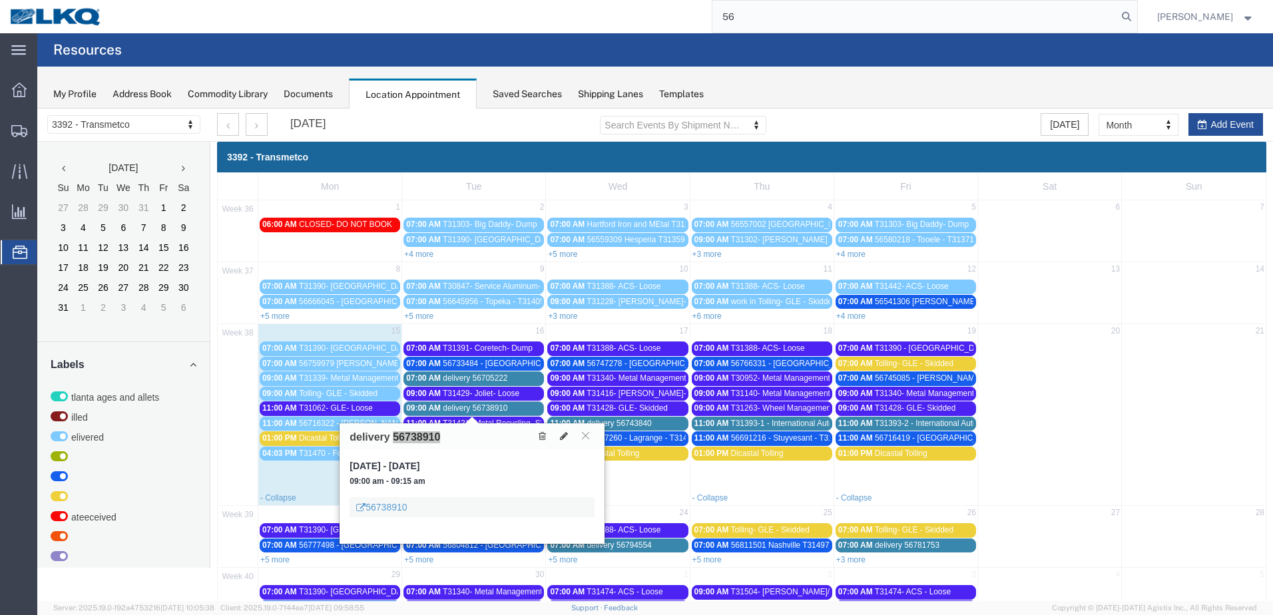
type input "5"
paste input "56738910"
type input "56738910"
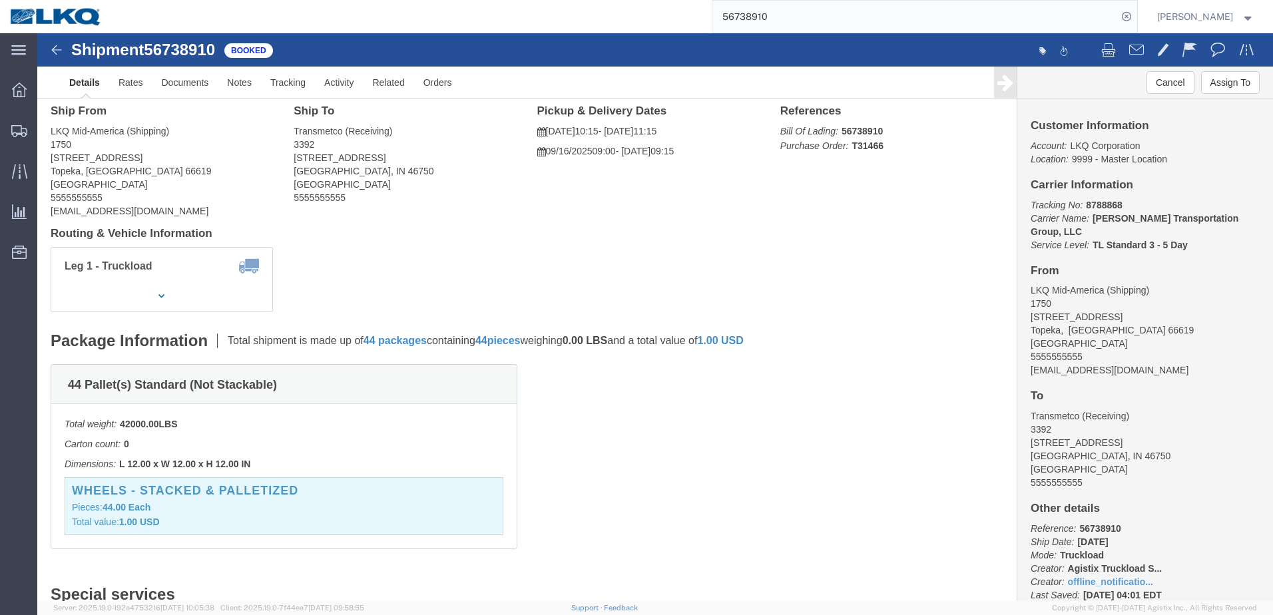
scroll to position [67, 0]
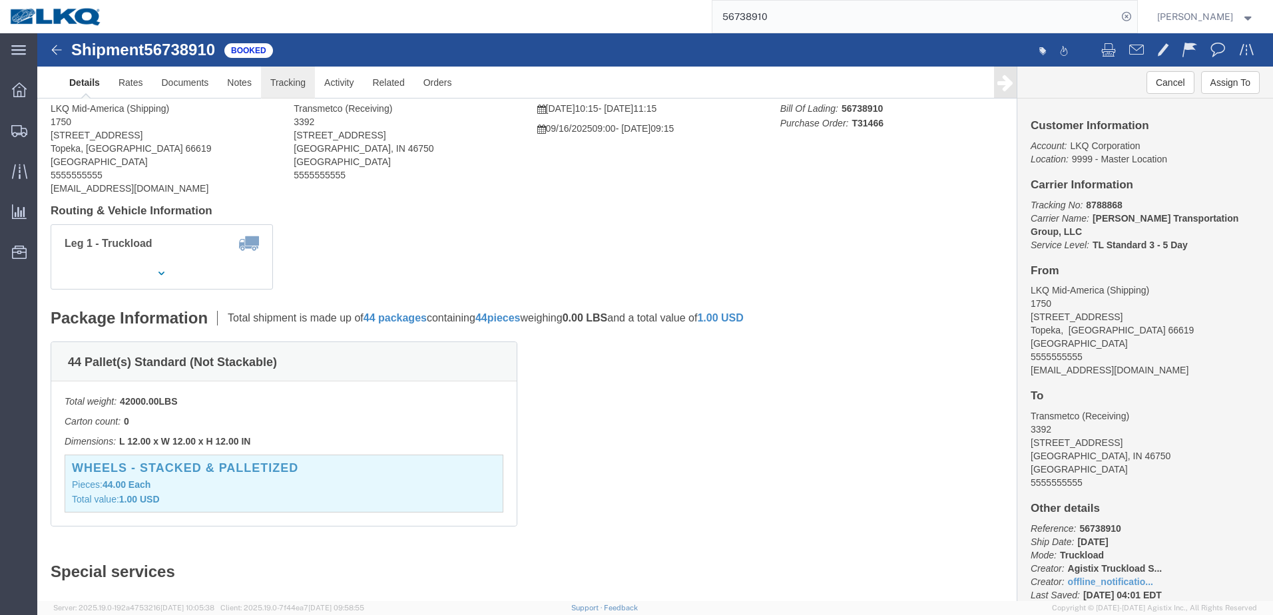
click link "Tracking"
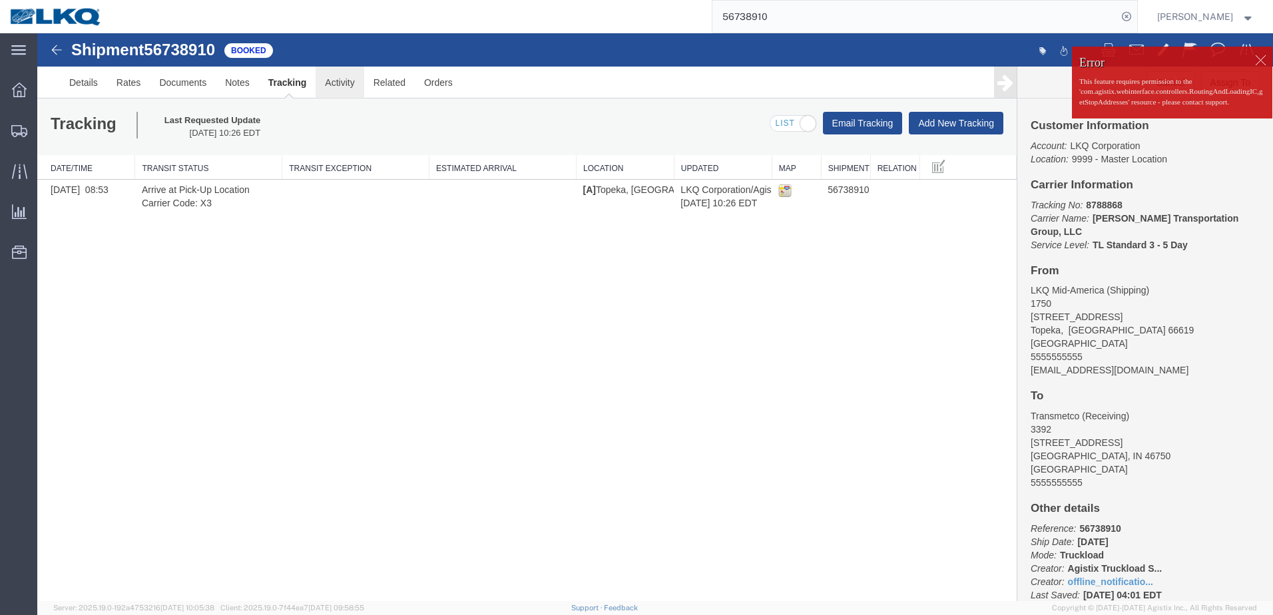
click at [346, 85] on link "Activity" at bounding box center [340, 83] width 48 height 32
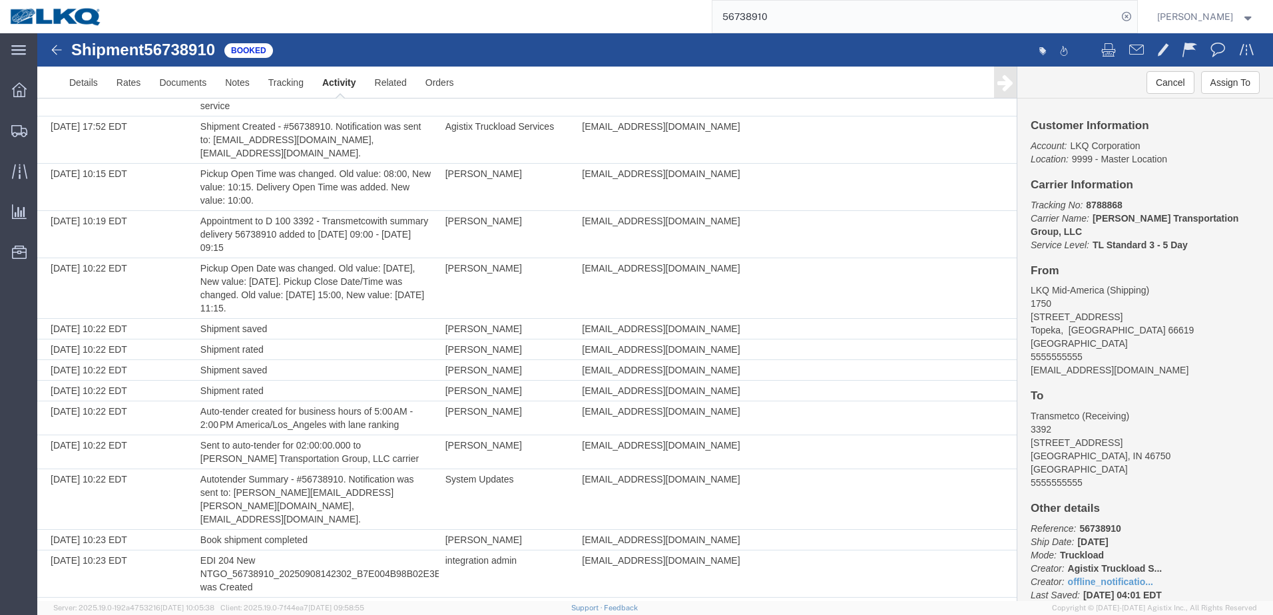
scroll to position [378, 0]
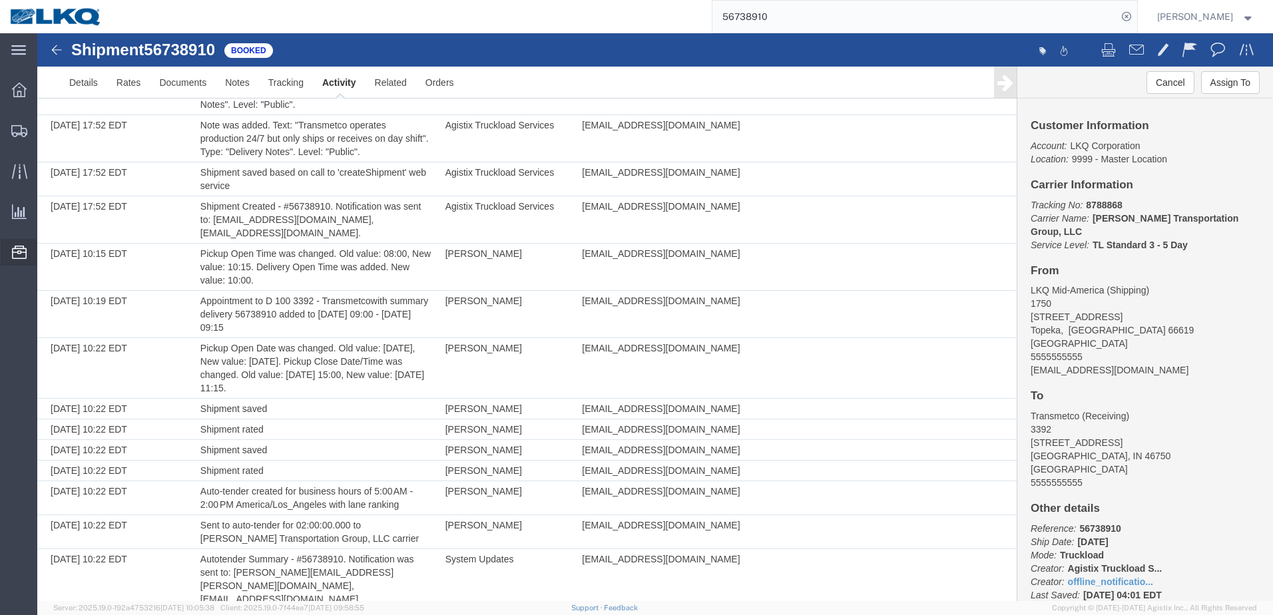
click at [19, 256] on icon at bounding box center [19, 252] width 15 height 13
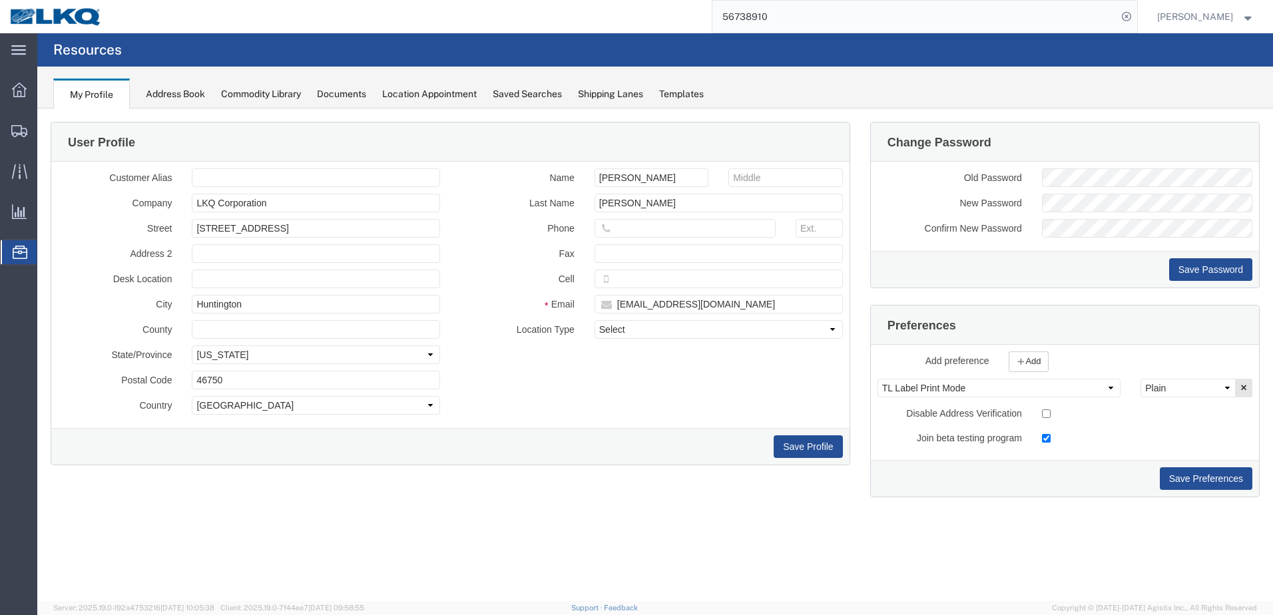
click at [423, 95] on div "Location Appointment" at bounding box center [429, 94] width 95 height 14
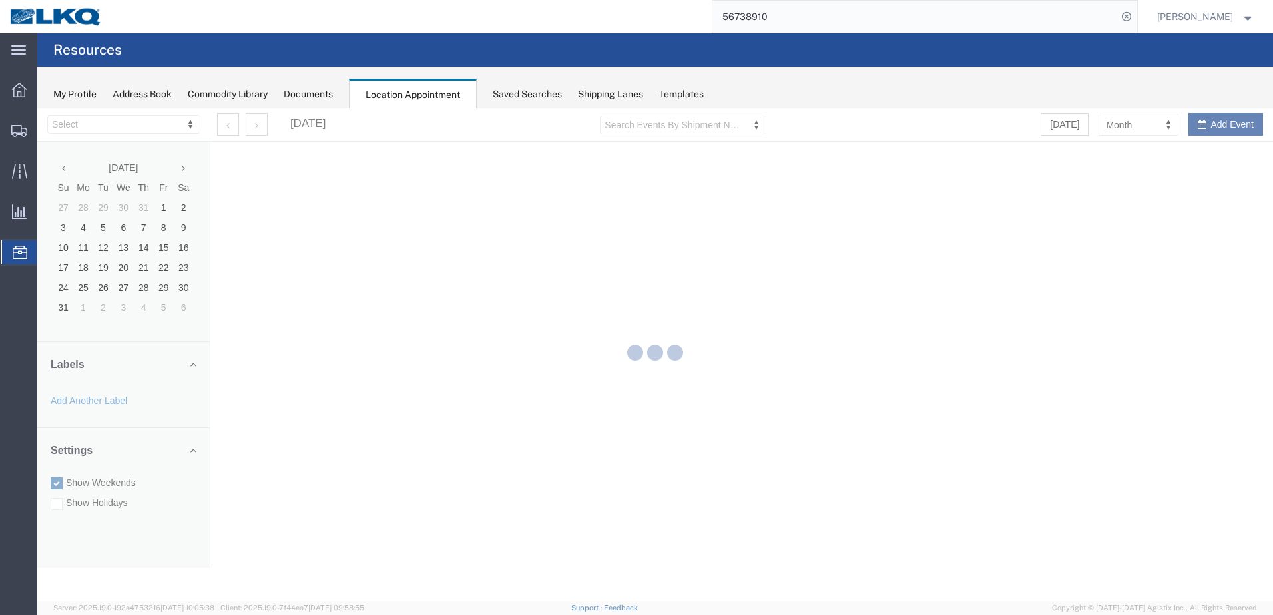
select select "28018"
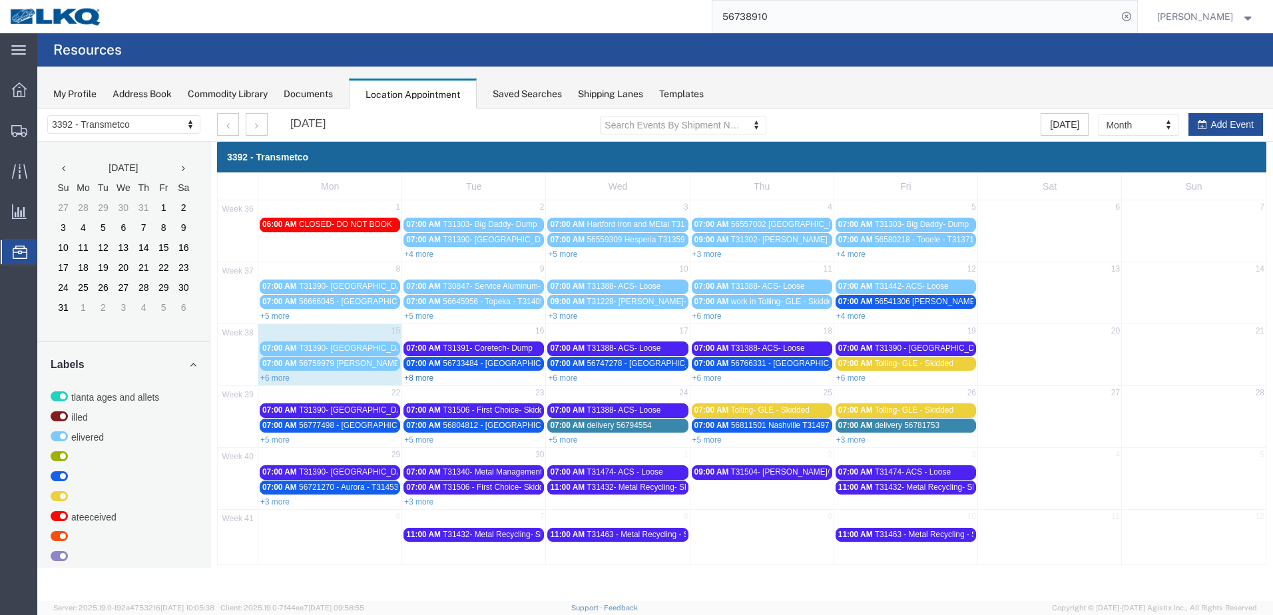
click at [425, 380] on link "+8 more" at bounding box center [418, 378] width 29 height 9
